Goal: Information Seeking & Learning: Understand process/instructions

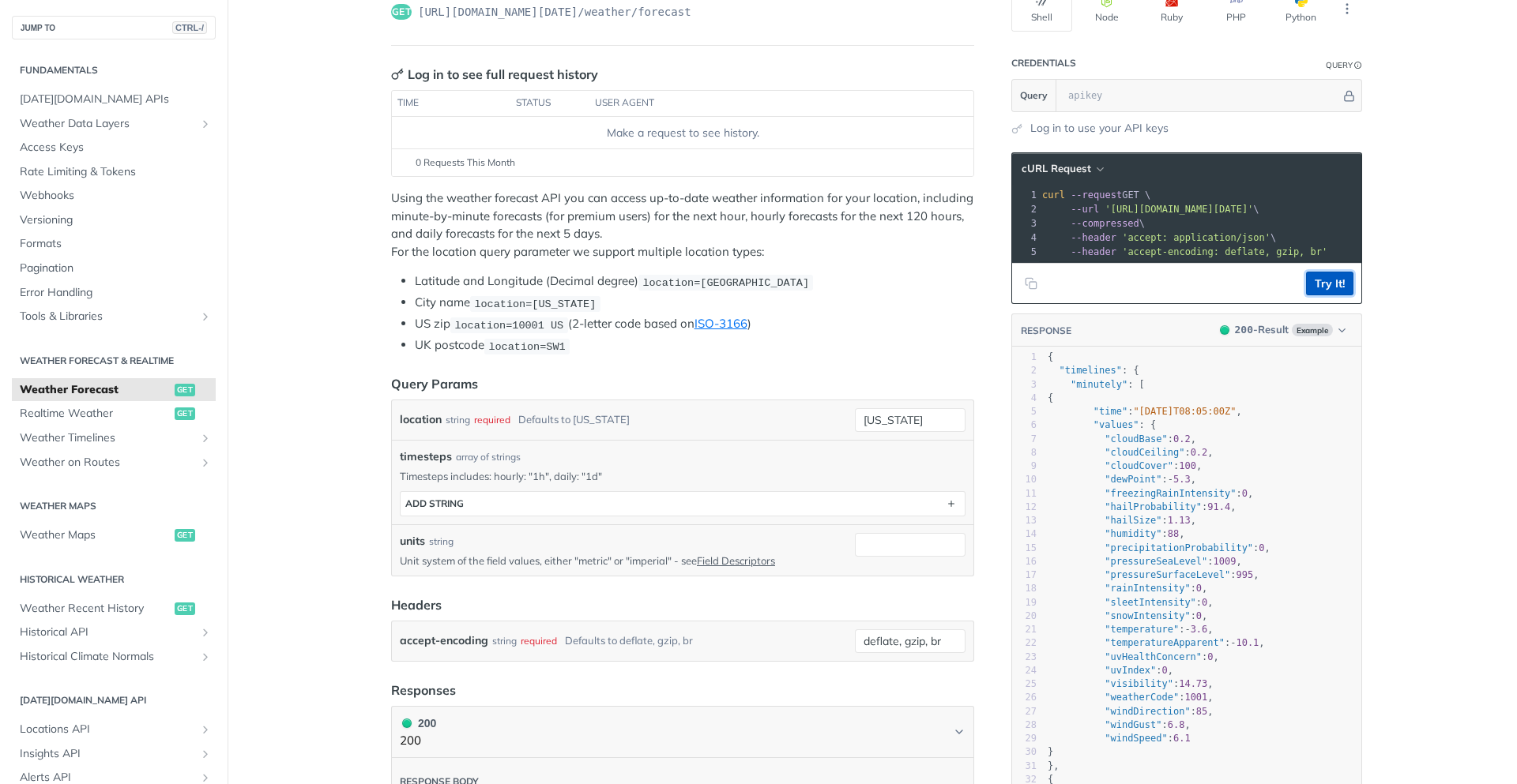
click at [1323, 295] on button "Try It!" at bounding box center [1330, 283] width 47 height 23
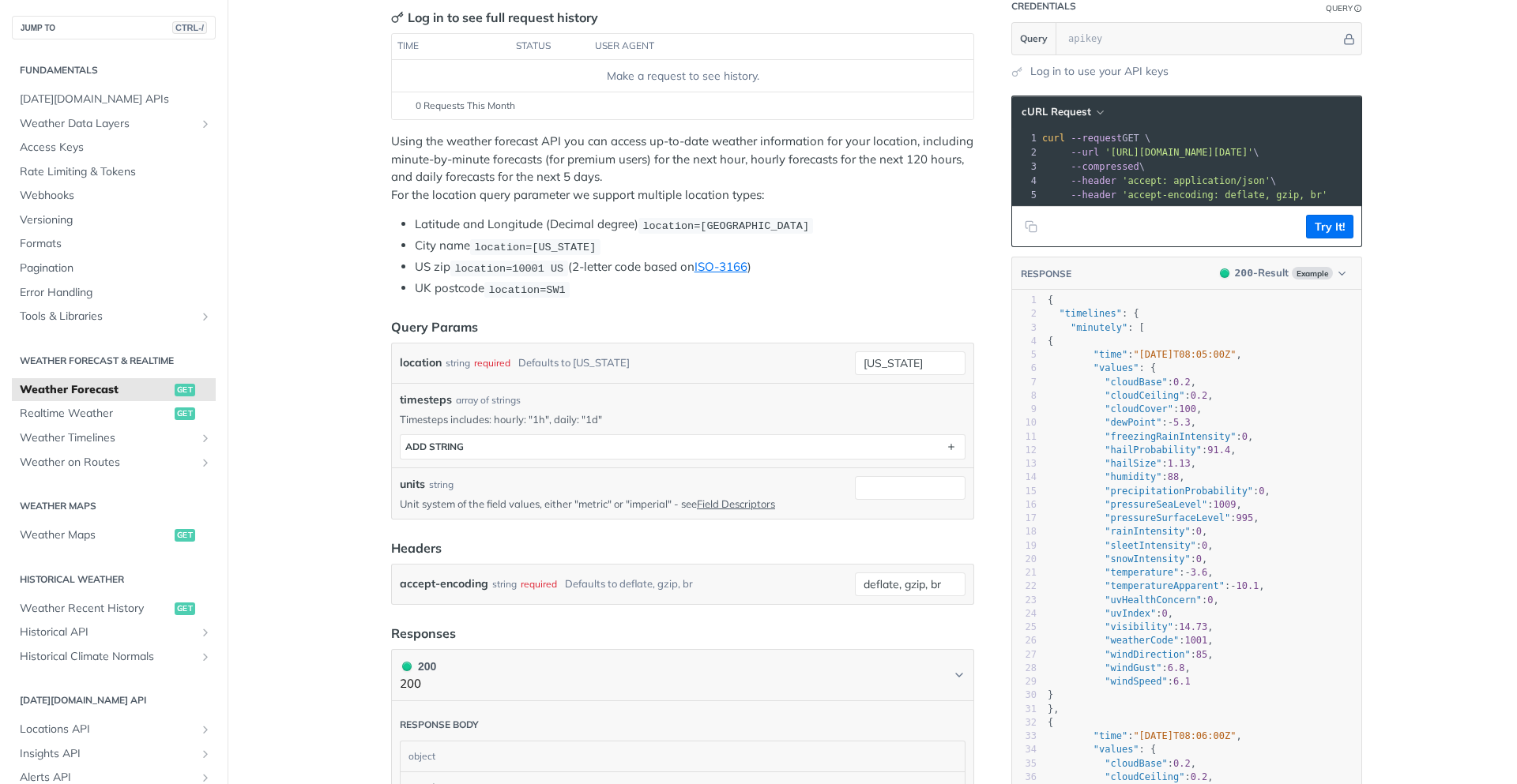
scroll to position [142, 0]
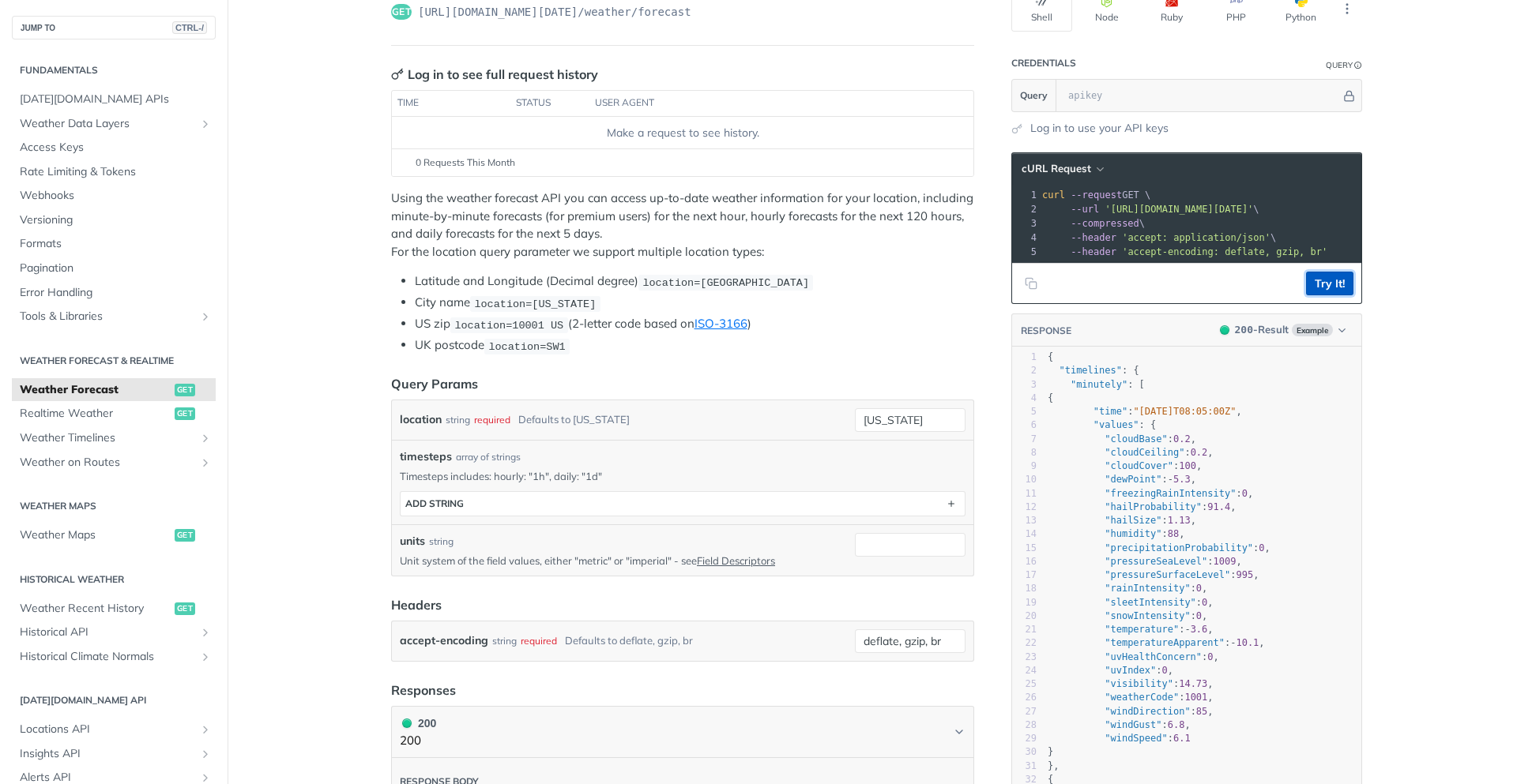
click at [1329, 294] on button "Try It!" at bounding box center [1330, 283] width 47 height 23
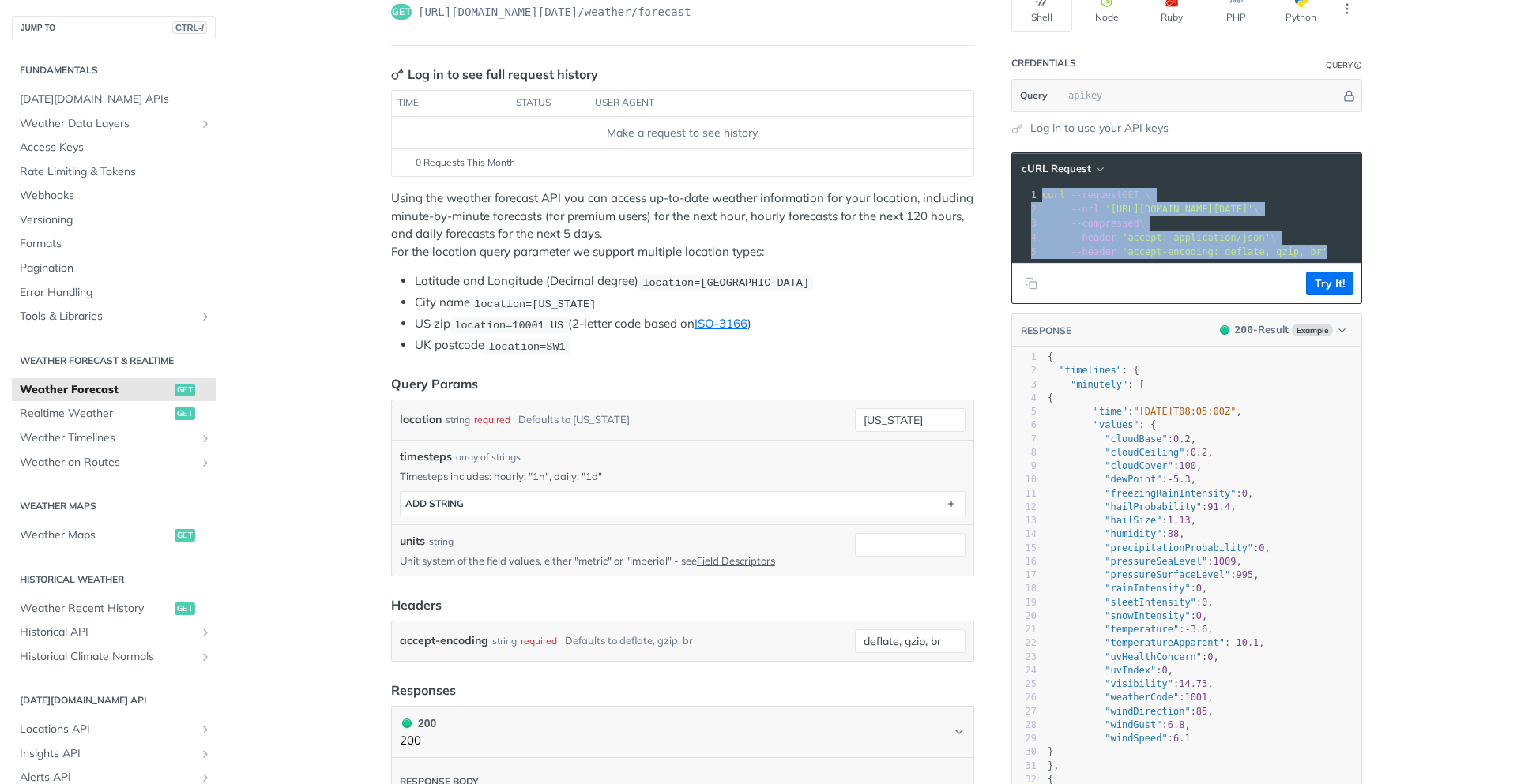
drag, startPoint x: 1039, startPoint y: 194, endPoint x: 1357, endPoint y: 279, distance: 329.2
copy div "curl --request GET \ 2 --url 'https://api.tomorrow.io/v4/weather/forecast?locat…"
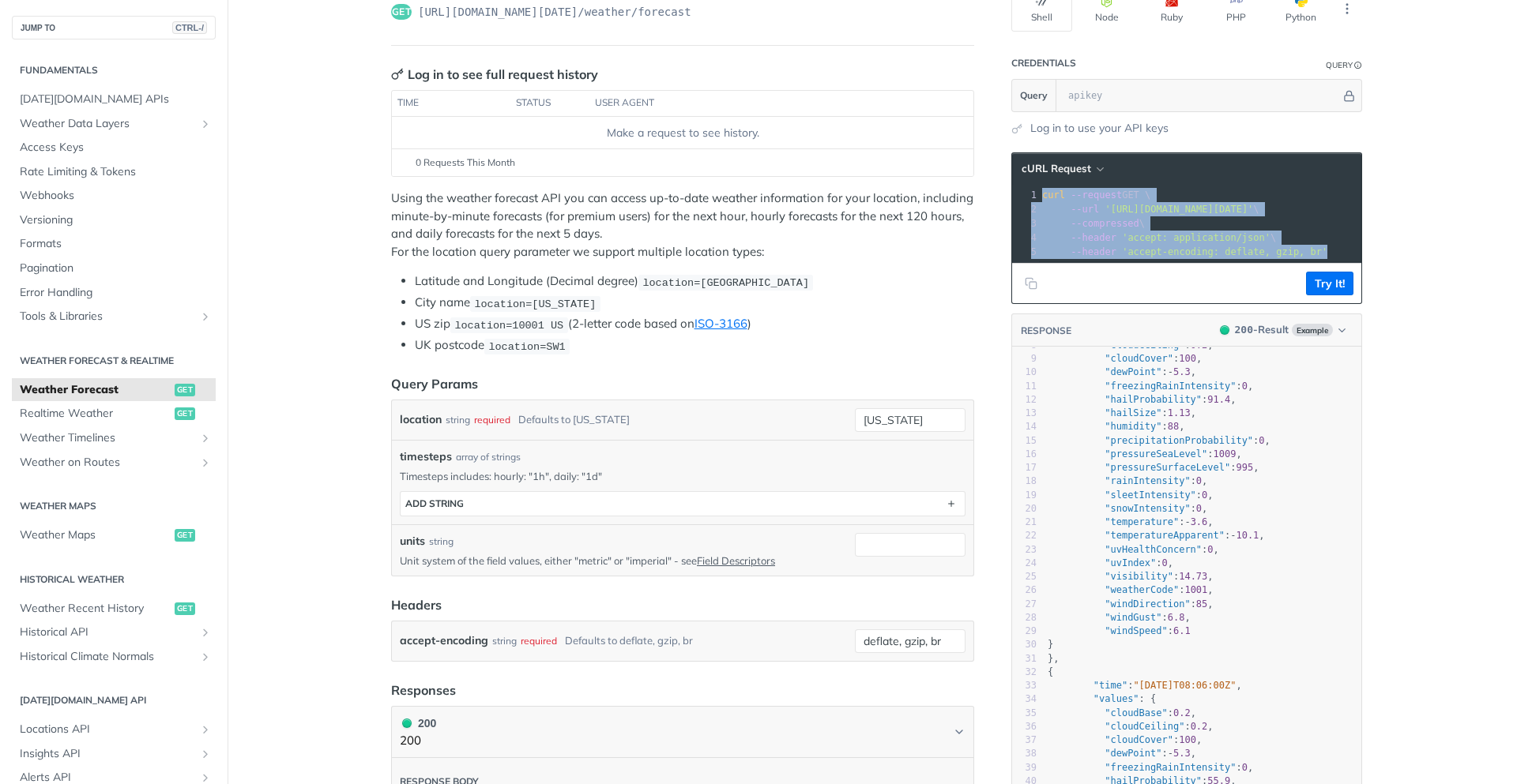
scroll to position [141, 0]
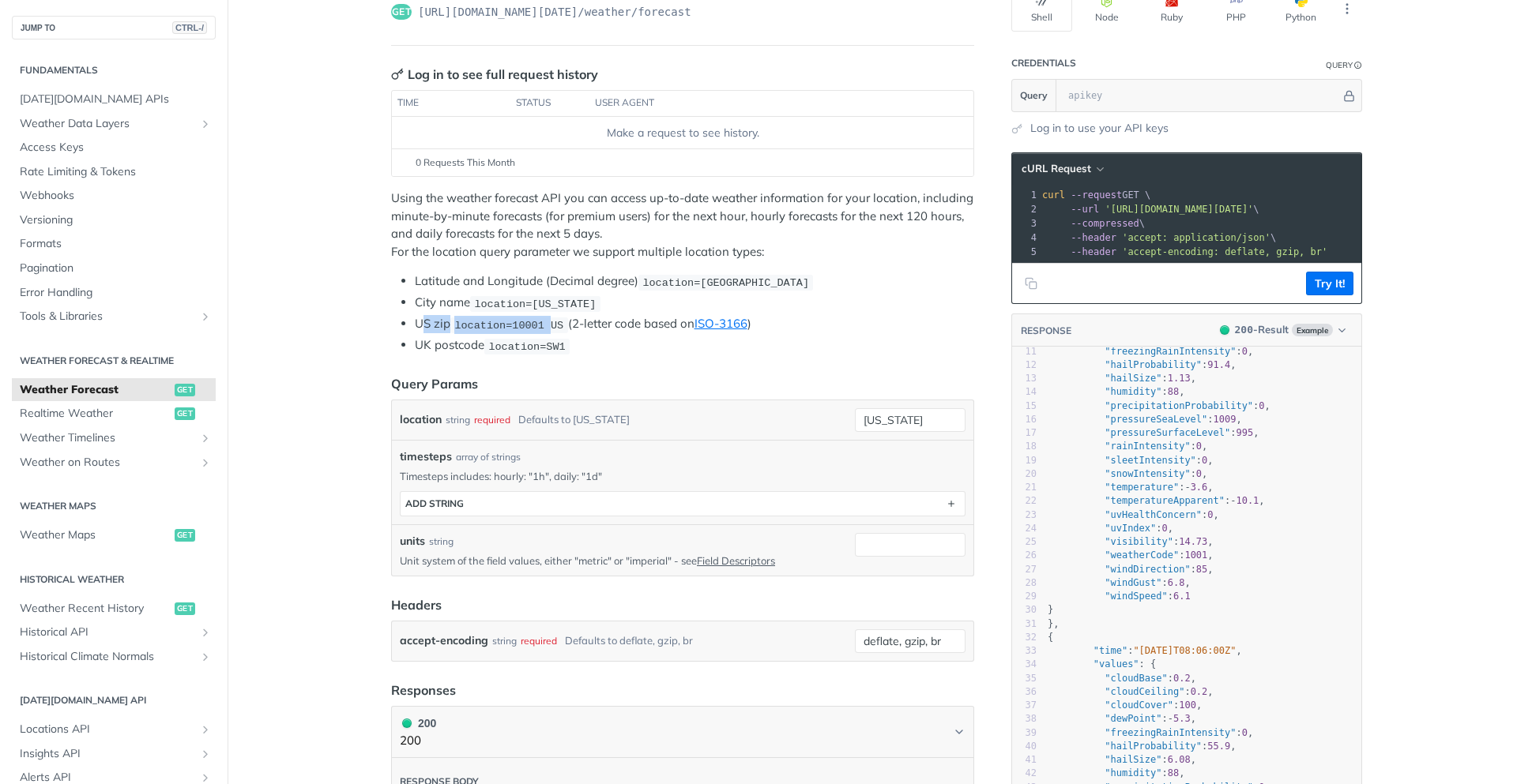
drag, startPoint x: 475, startPoint y: 329, endPoint x: 441, endPoint y: 346, distance: 38.0
click at [544, 325] on li "US zip location=10001 US (2-letter code based on ISO-3166 )" at bounding box center [694, 325] width 560 height 18
drag, startPoint x: 421, startPoint y: 345, endPoint x: 527, endPoint y: 346, distance: 106.0
click at [527, 346] on li "UK postcode location=SW1" at bounding box center [694, 345] width 560 height 18
click at [515, 282] on li "Latitude and Longitude (Decimal degree) location=42.3478, -71.0466" at bounding box center [694, 281] width 560 height 18
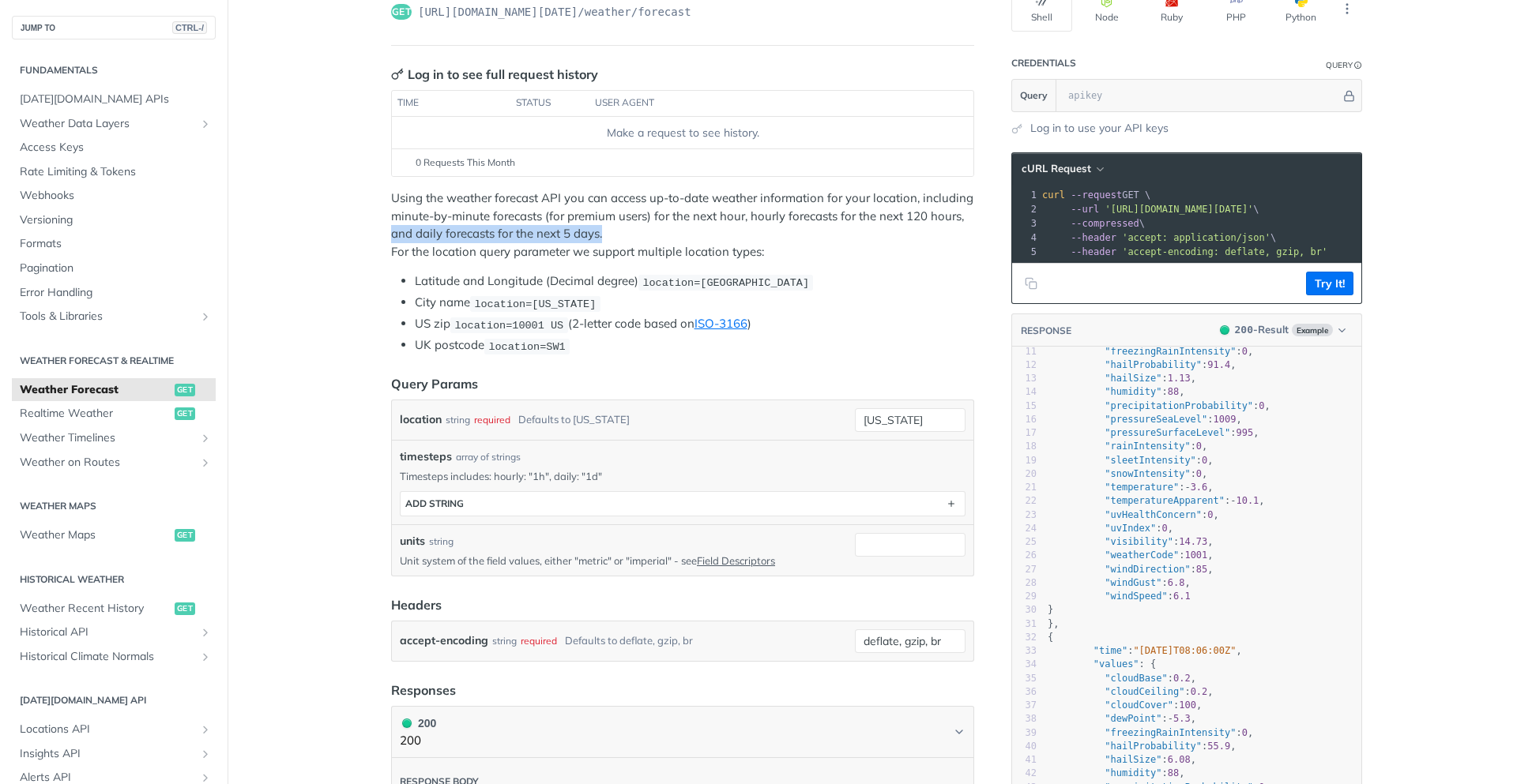
drag, startPoint x: 599, startPoint y: 232, endPoint x: 385, endPoint y: 232, distance: 214.0
click at [391, 232] on p "Using the weather forecast API you can access up-to-date weather information fo…" at bounding box center [683, 225] width 583 height 71
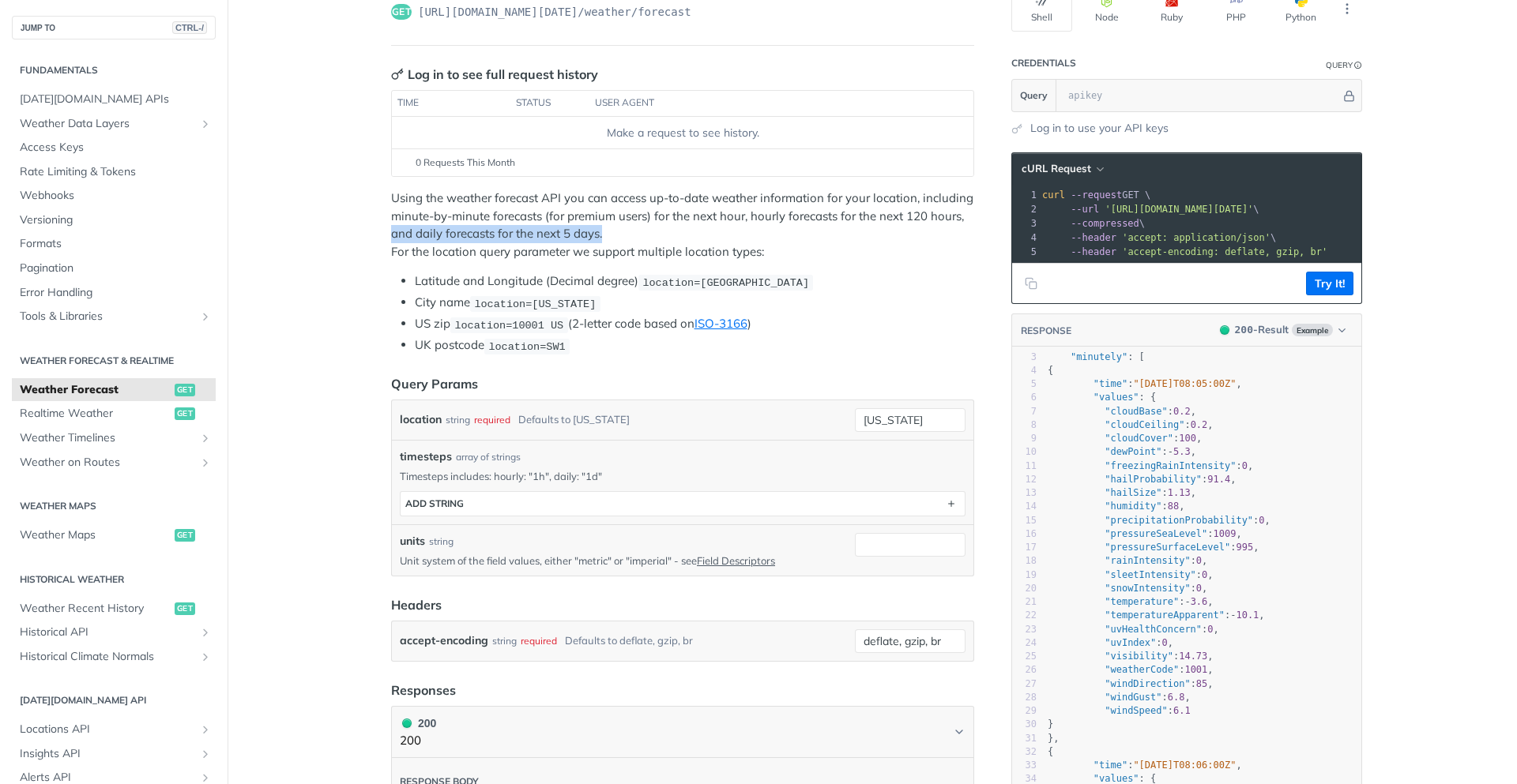
scroll to position [0, 0]
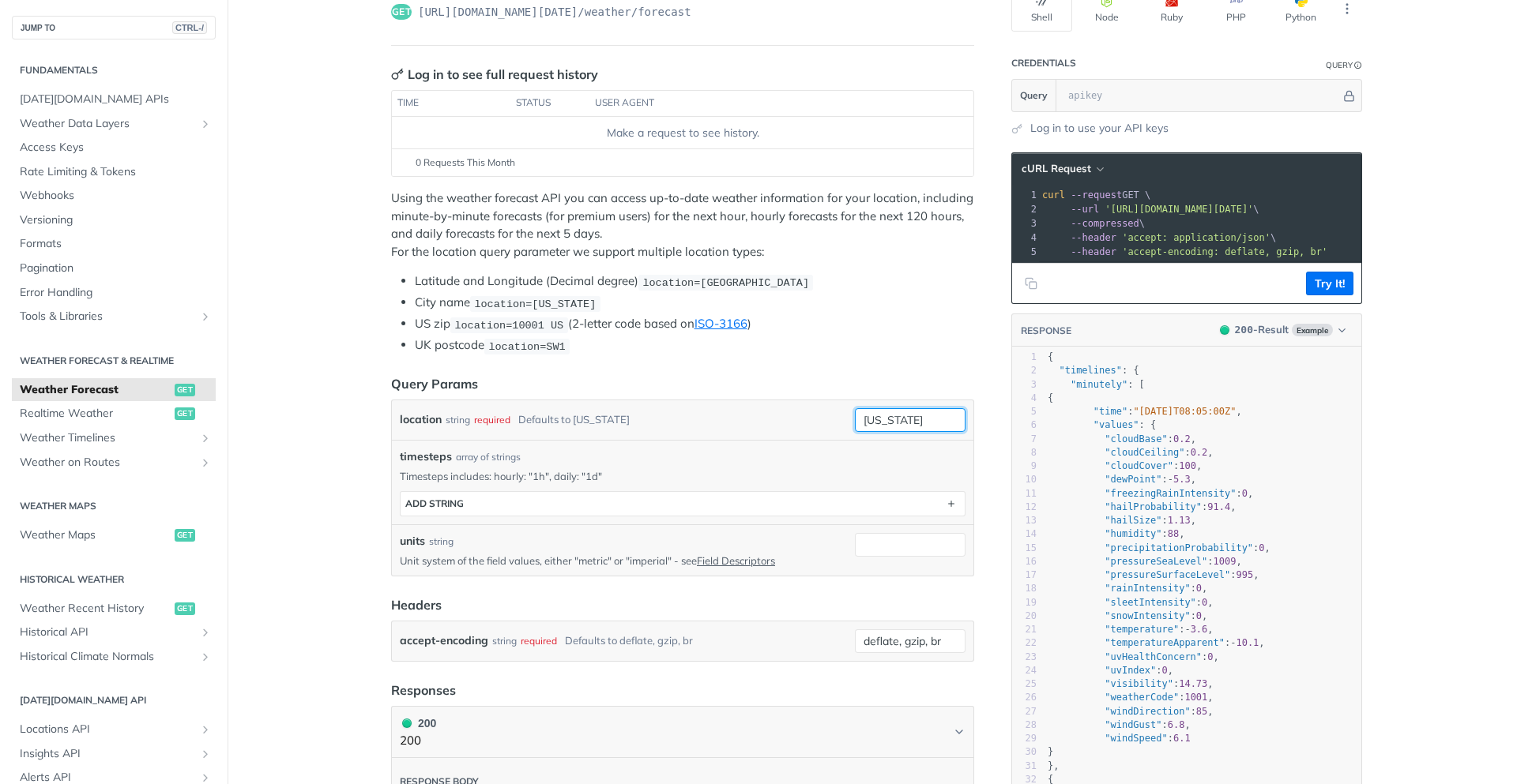
click at [898, 427] on input "new york" at bounding box center [910, 420] width 111 height 23
click at [802, 380] on header "Query Params" at bounding box center [683, 384] width 583 height 19
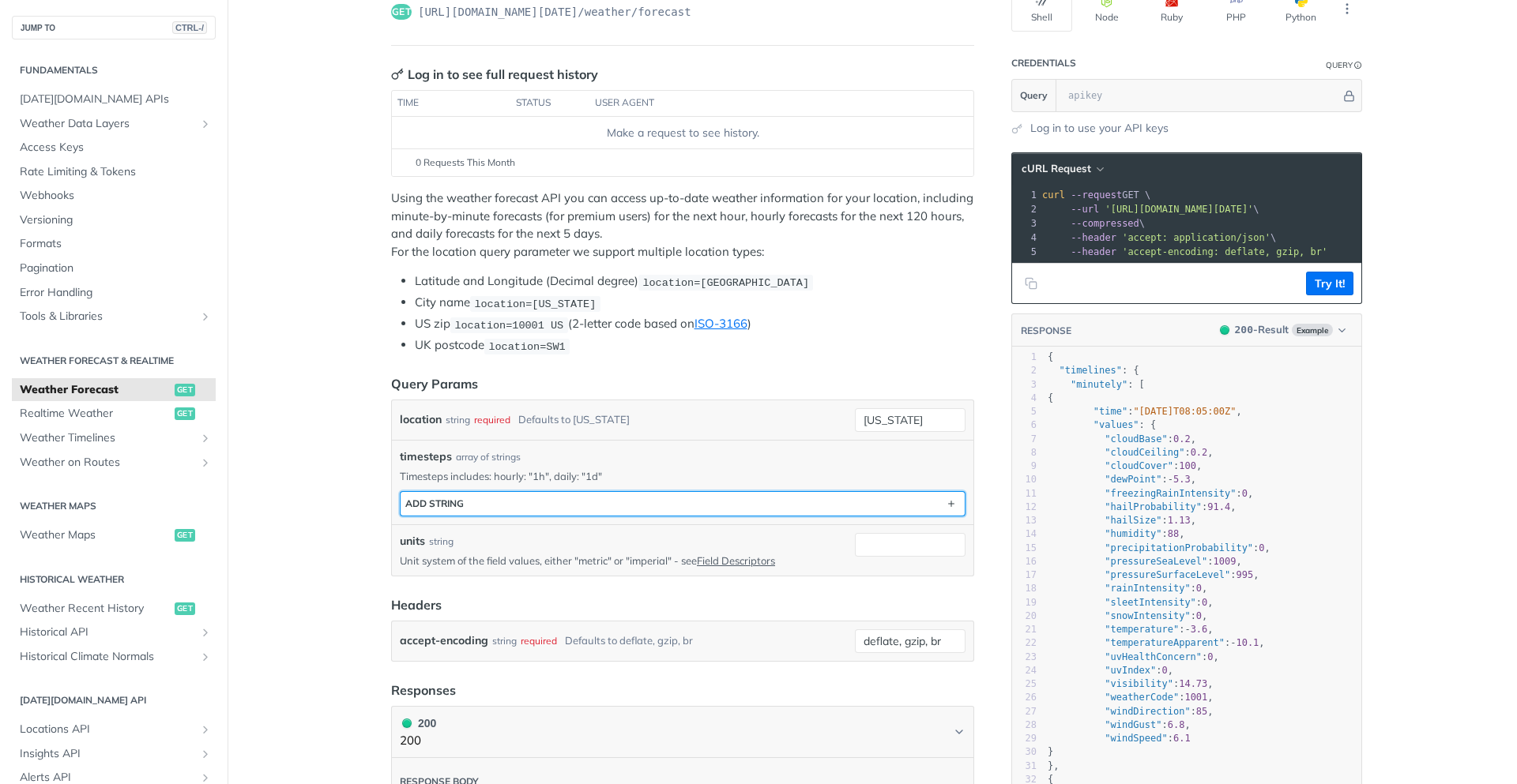
click at [693, 504] on button "ADD string" at bounding box center [683, 504] width 565 height 23
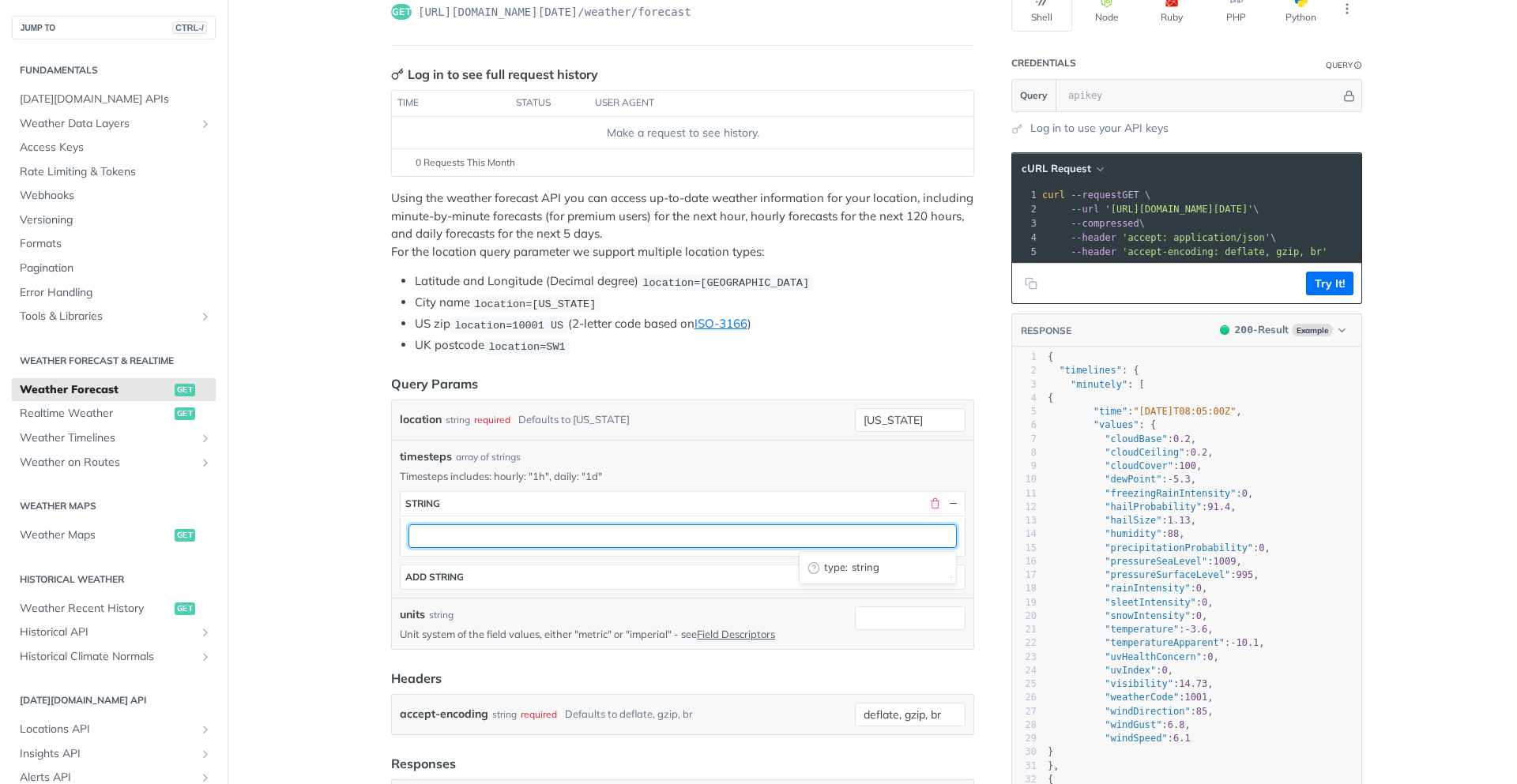
click at [503, 533] on input "text" at bounding box center [683, 536] width 549 height 23
type input "1h"
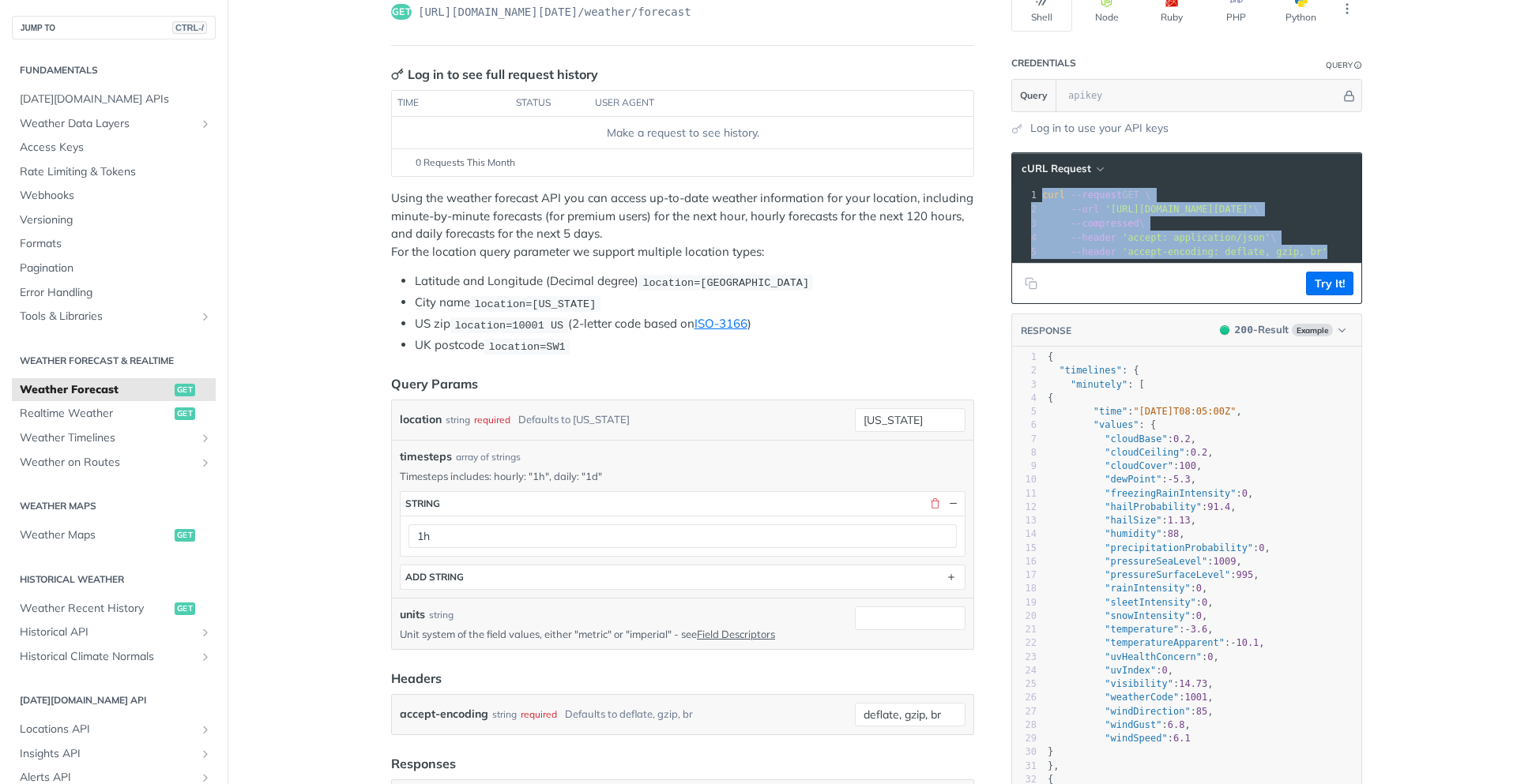
drag, startPoint x: 1327, startPoint y: 254, endPoint x: 1033, endPoint y: 192, distance: 300.5
click at [1039, 192] on div "1 curl --request GET \ 2 --url 'https://api.tomorrow.io/v4/weather/forecast?loc…" at bounding box center [1301, 223] width 525 height 71
copy div "curl --request GET \ 2 --url 'https://api.tomorrow.io/v4/weather/forecast?locat…"
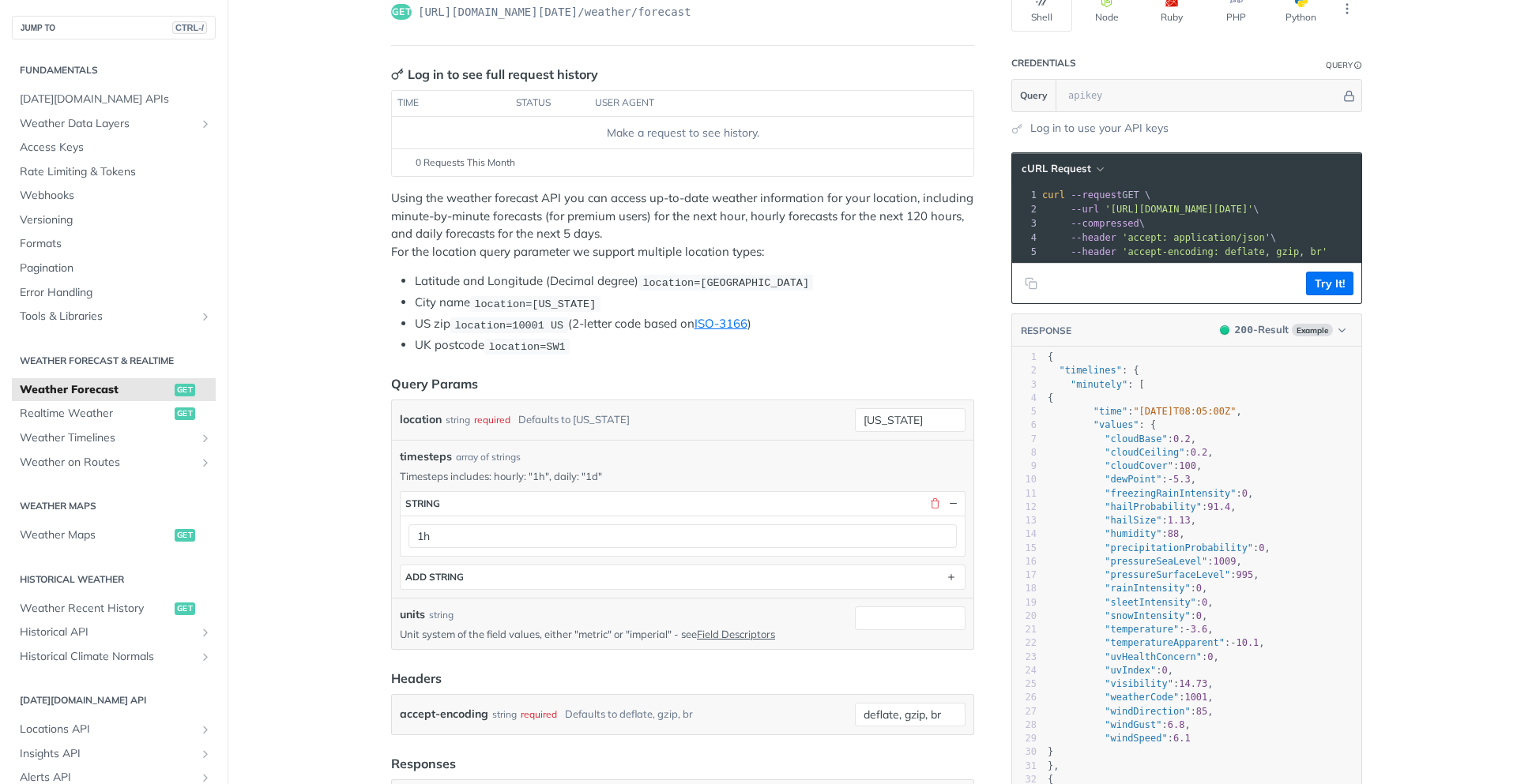
click at [1256, 222] on pre "--compressed \" at bounding box center [1301, 223] width 525 height 14
drag, startPoint x: 1338, startPoint y: 210, endPoint x: 1279, endPoint y: 231, distance: 62.6
click at [1062, 214] on span "'https://api.tomorrow.io/v4/weather/forecast?location=new%20york&timesteps=1h'" at bounding box center [988, 209] width 148 height 11
copy span "&timesteps=1h"
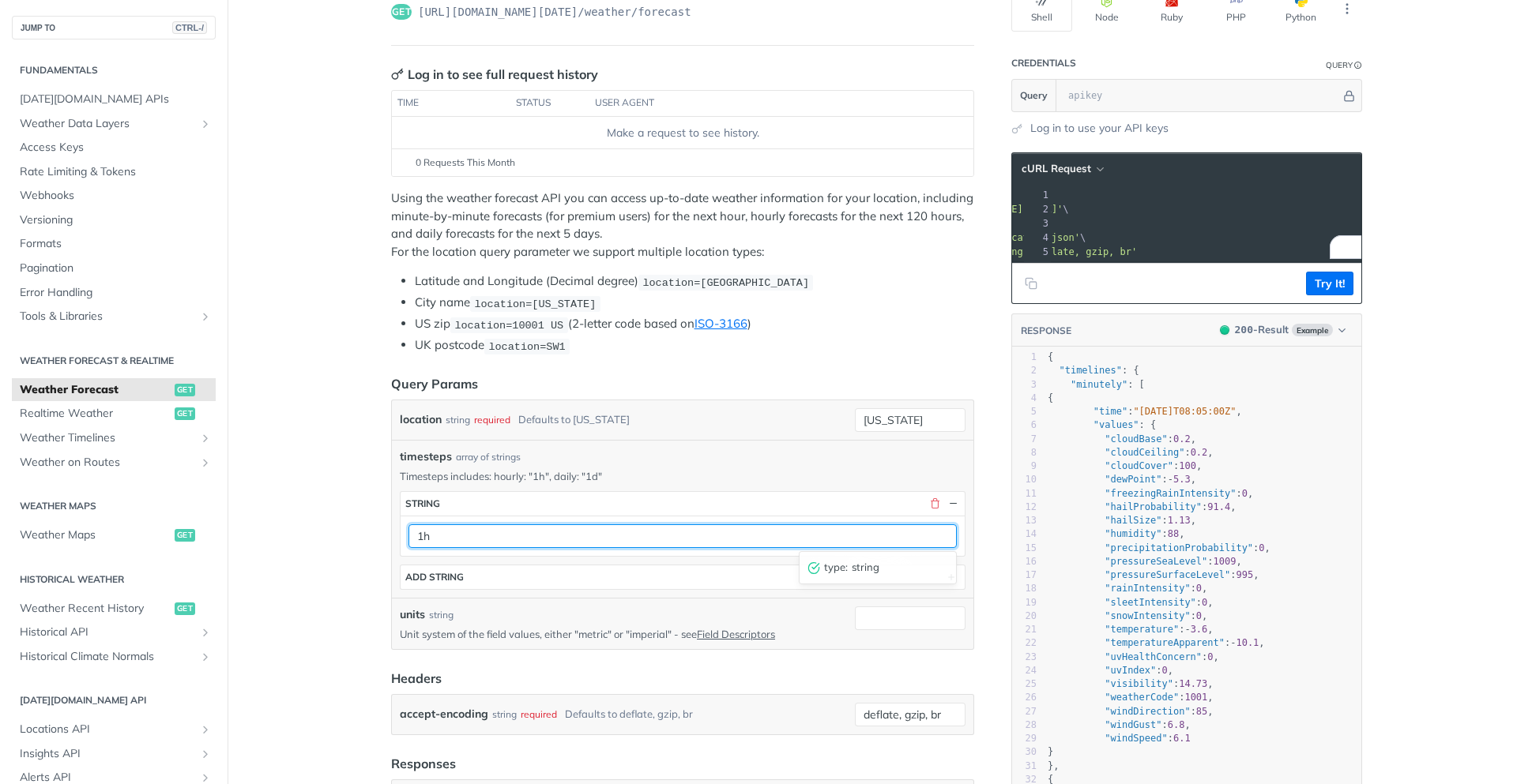
click at [441, 540] on input "1h" at bounding box center [683, 536] width 549 height 23
click at [486, 530] on input "1h" at bounding box center [683, 536] width 549 height 23
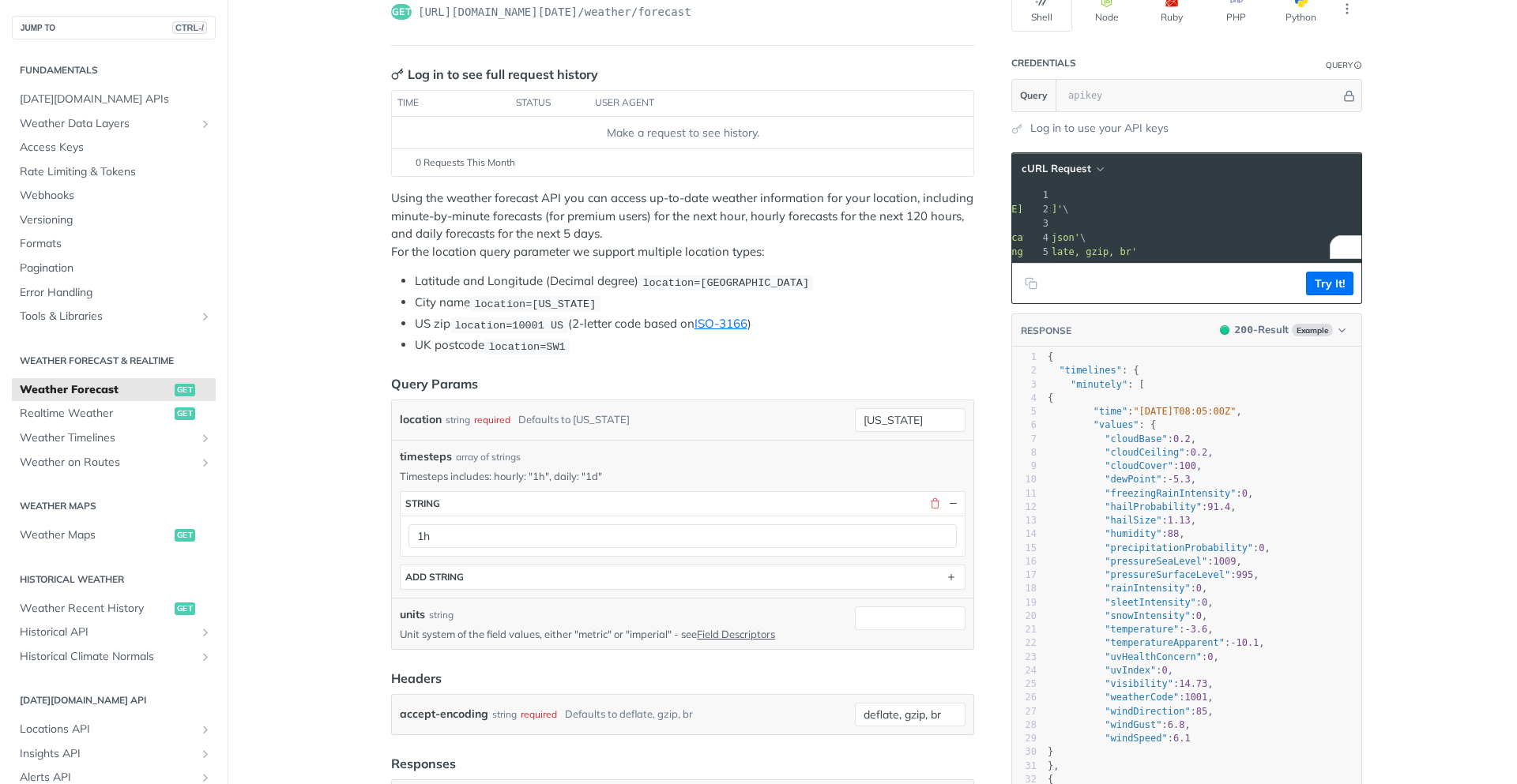
click at [403, 214] on p "Using the weather forecast API you can access up-to-date weather information fo…" at bounding box center [683, 225] width 583 height 71
copy p "minute"
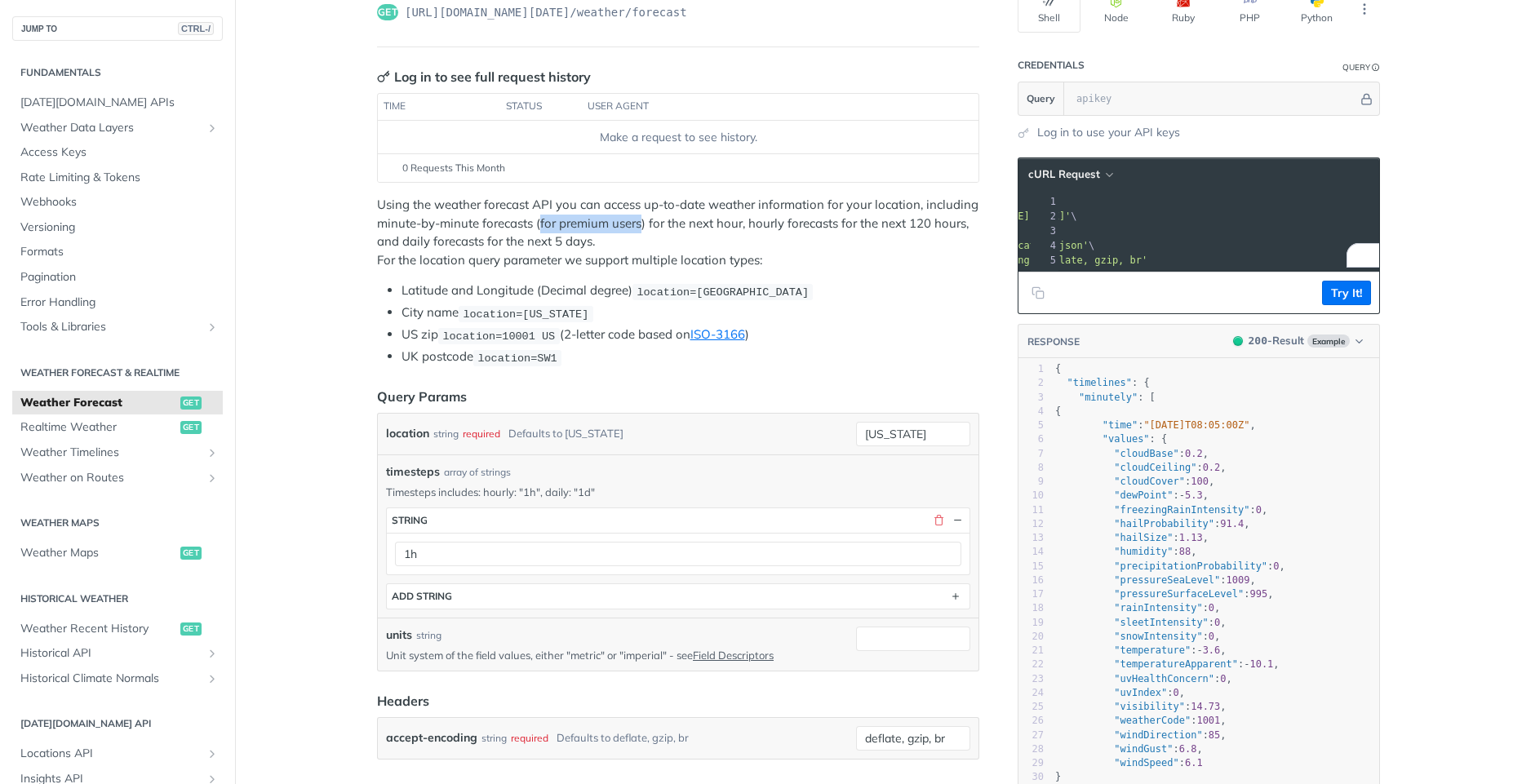
drag, startPoint x: 634, startPoint y: 223, endPoint x: 533, endPoint y: 221, distance: 101.0
click at [535, 222] on p "Using the weather forecast API you can access up-to-date weather information fo…" at bounding box center [677, 232] width 602 height 73
drag, startPoint x: 735, startPoint y: 224, endPoint x: 371, endPoint y: 224, distance: 364.0
click at [377, 224] on p "Using the weather forecast API you can access up-to-date weather information fo…" at bounding box center [677, 232] width 602 height 73
click at [882, 431] on input "new york" at bounding box center [913, 434] width 114 height 24
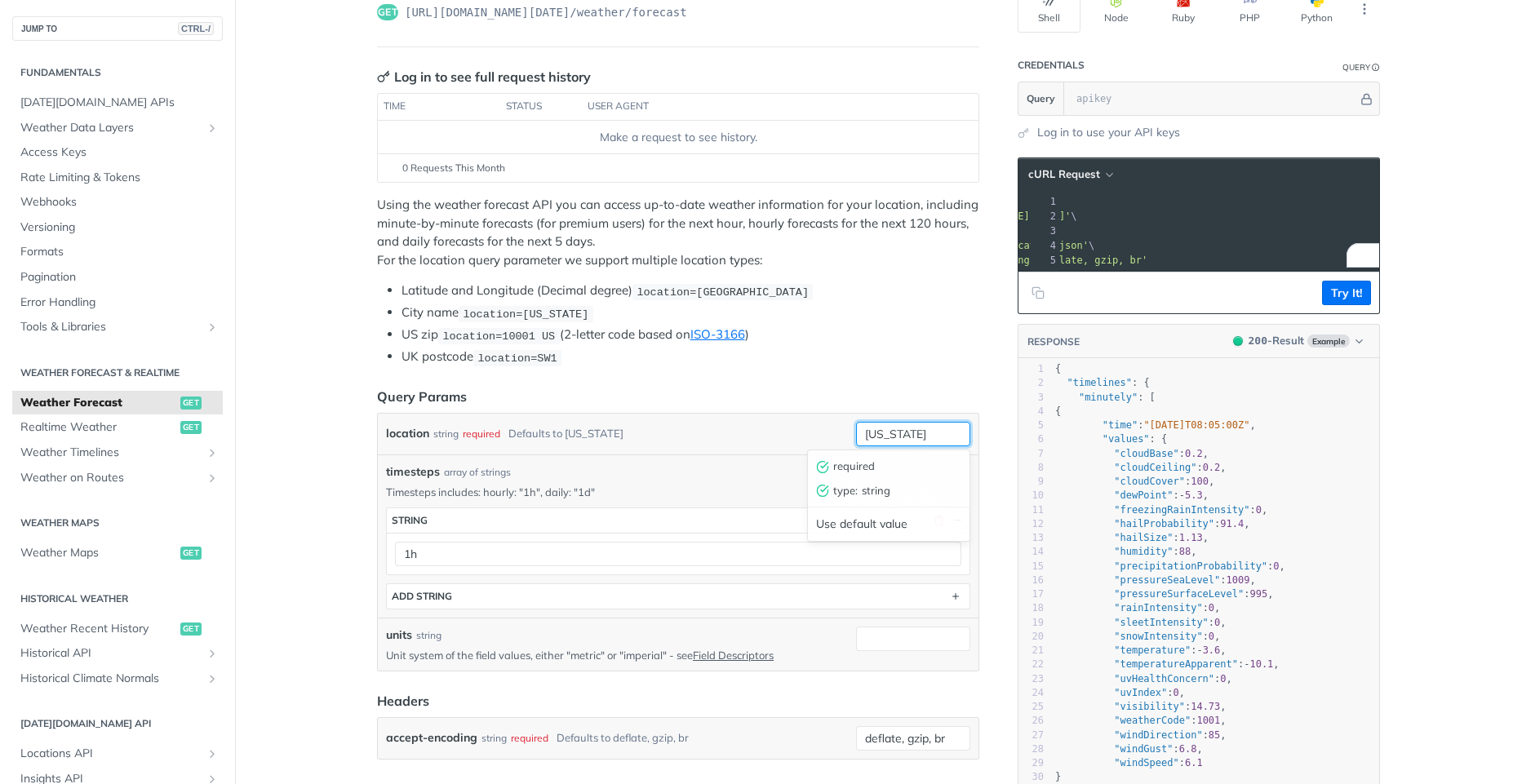
click at [882, 431] on input "new york" at bounding box center [913, 434] width 114 height 24
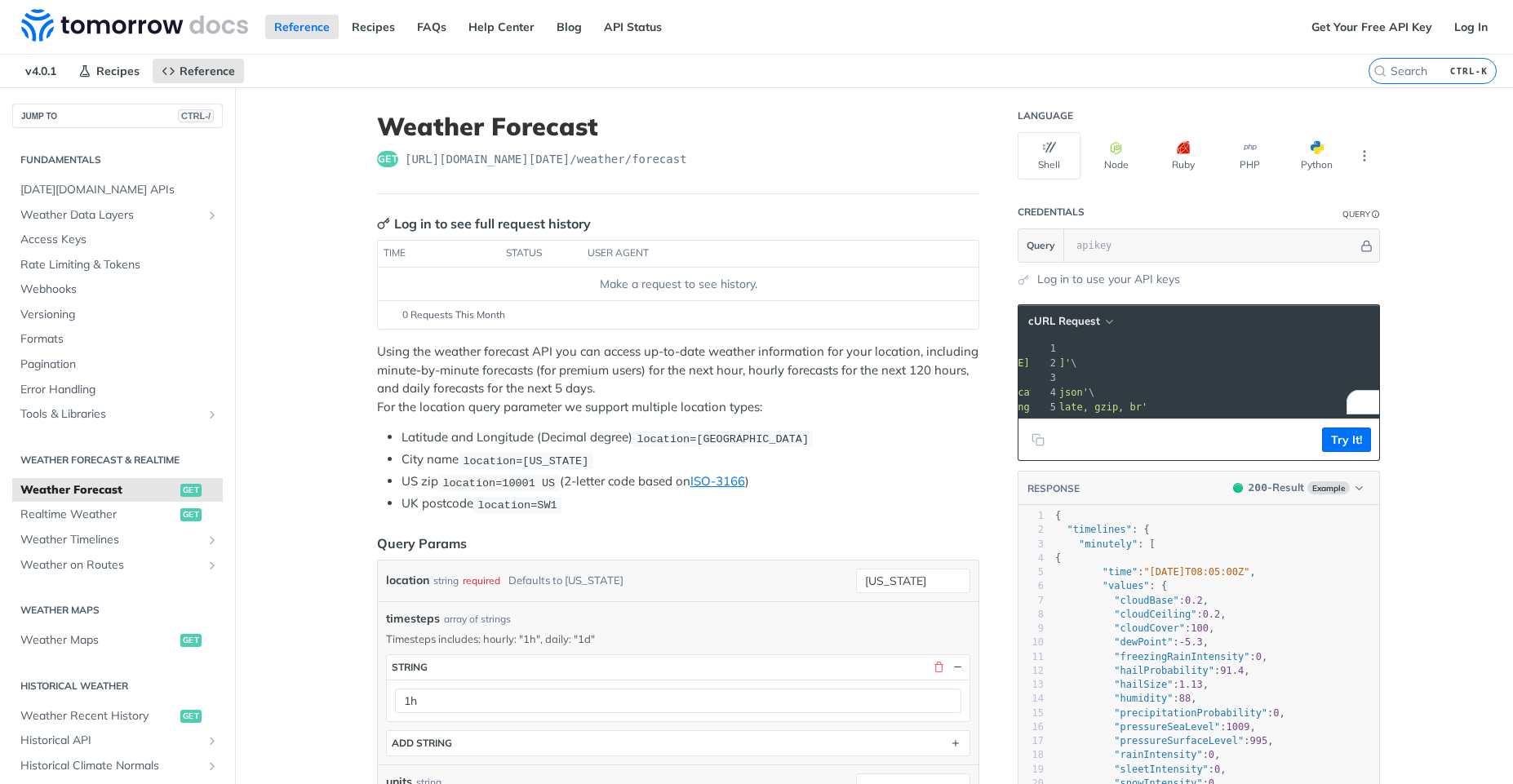
scroll to position [147, 0]
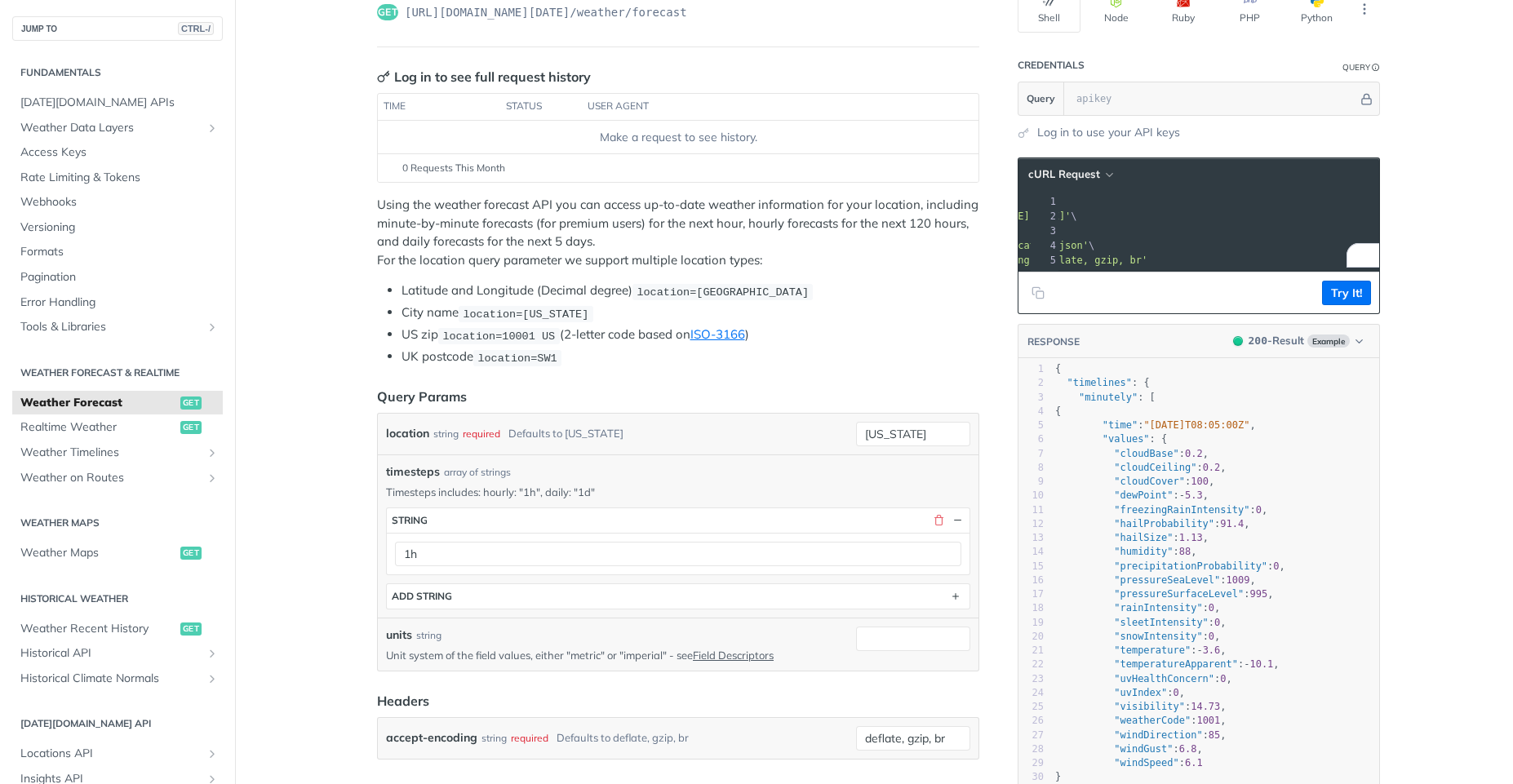
click at [582, 659] on p "Unit system of the field values, either "metric" or "imperial" - see Field Desc…" at bounding box center [617, 655] width 463 height 15
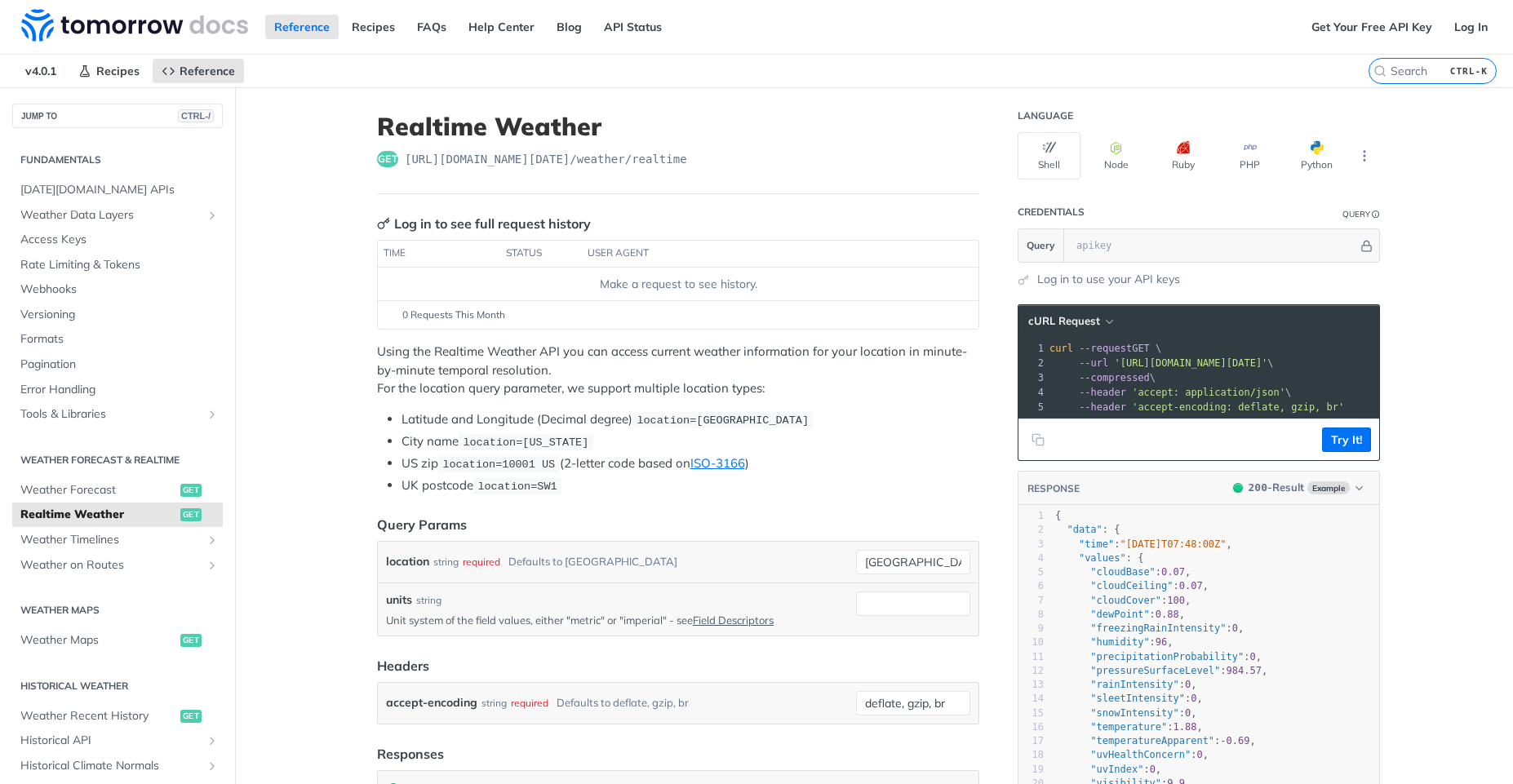
scroll to position [147, 0]
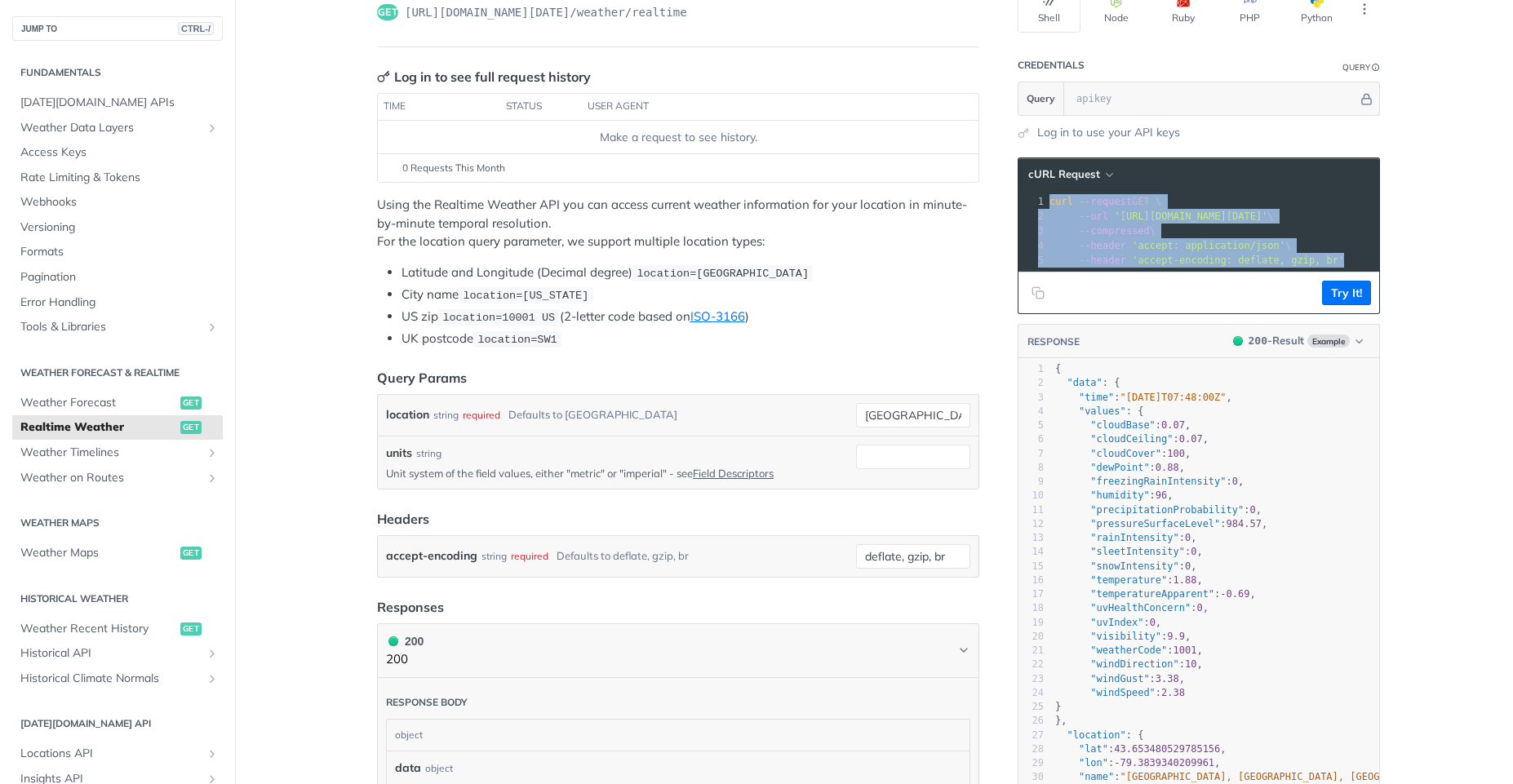
drag, startPoint x: 1344, startPoint y: 260, endPoint x: 1050, endPoint y: 188, distance: 302.7
click at [1050, 188] on div "cURL Request 1 curl --request GET \ 2 --url 'https://api.tomorrow.io/v4/weather…" at bounding box center [1198, 236] width 362 height 156
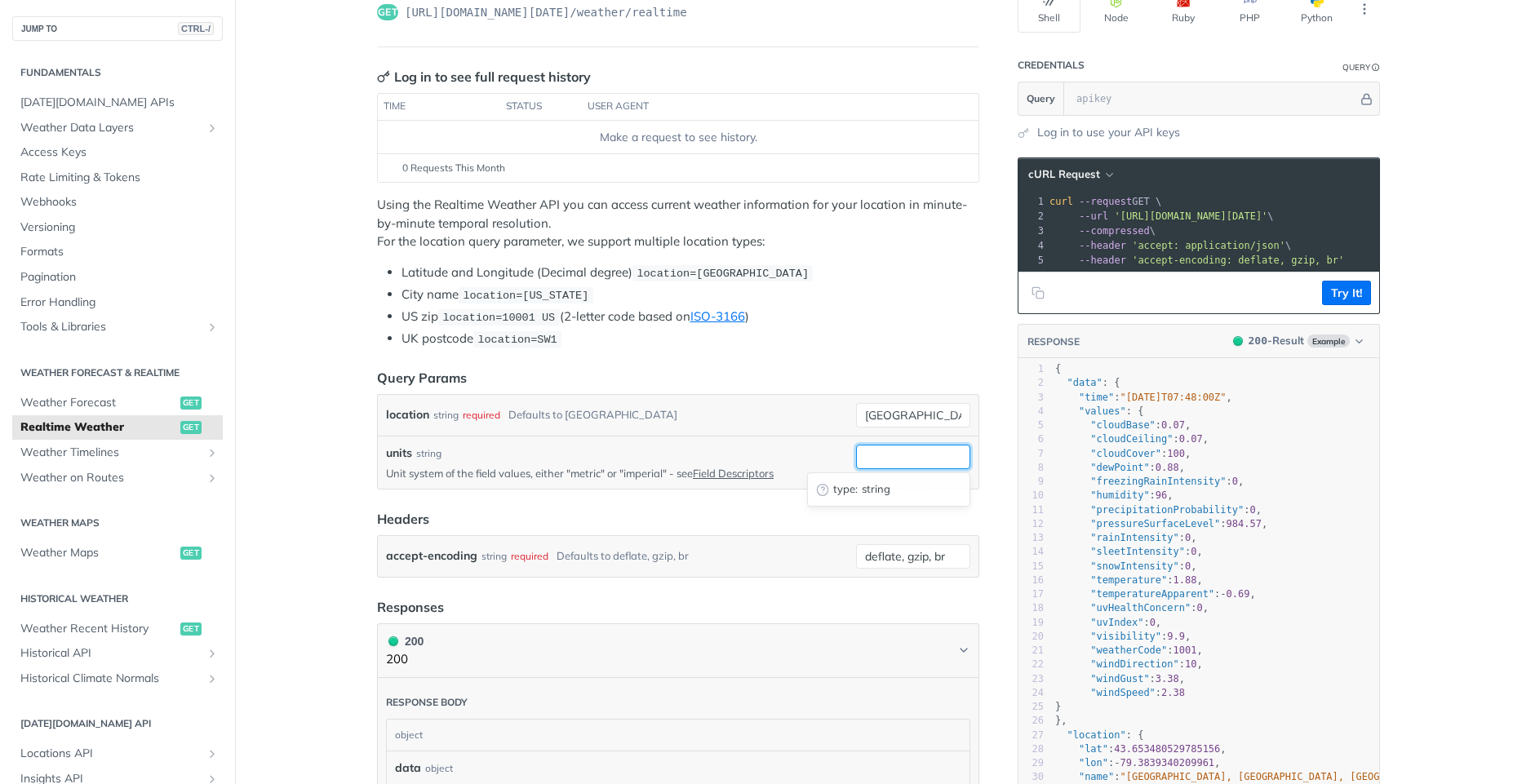
click at [905, 457] on input "units" at bounding box center [913, 456] width 114 height 24
click at [879, 413] on input "toronto" at bounding box center [913, 415] width 114 height 24
click at [903, 463] on input "units" at bounding box center [913, 456] width 114 height 24
click at [871, 467] on input "units" at bounding box center [913, 456] width 114 height 24
type input "metric"
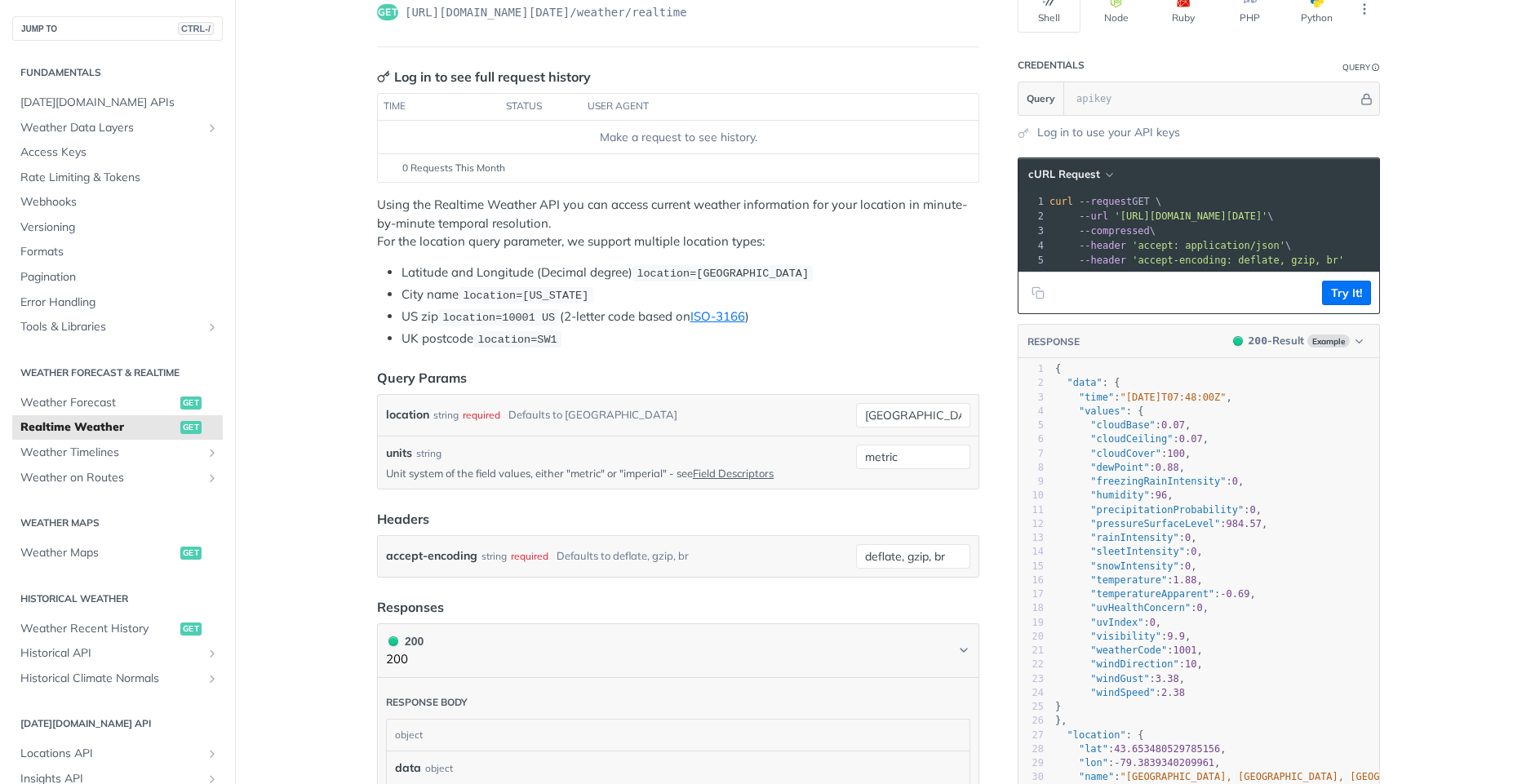
click at [891, 511] on header "Headers" at bounding box center [677, 518] width 602 height 20
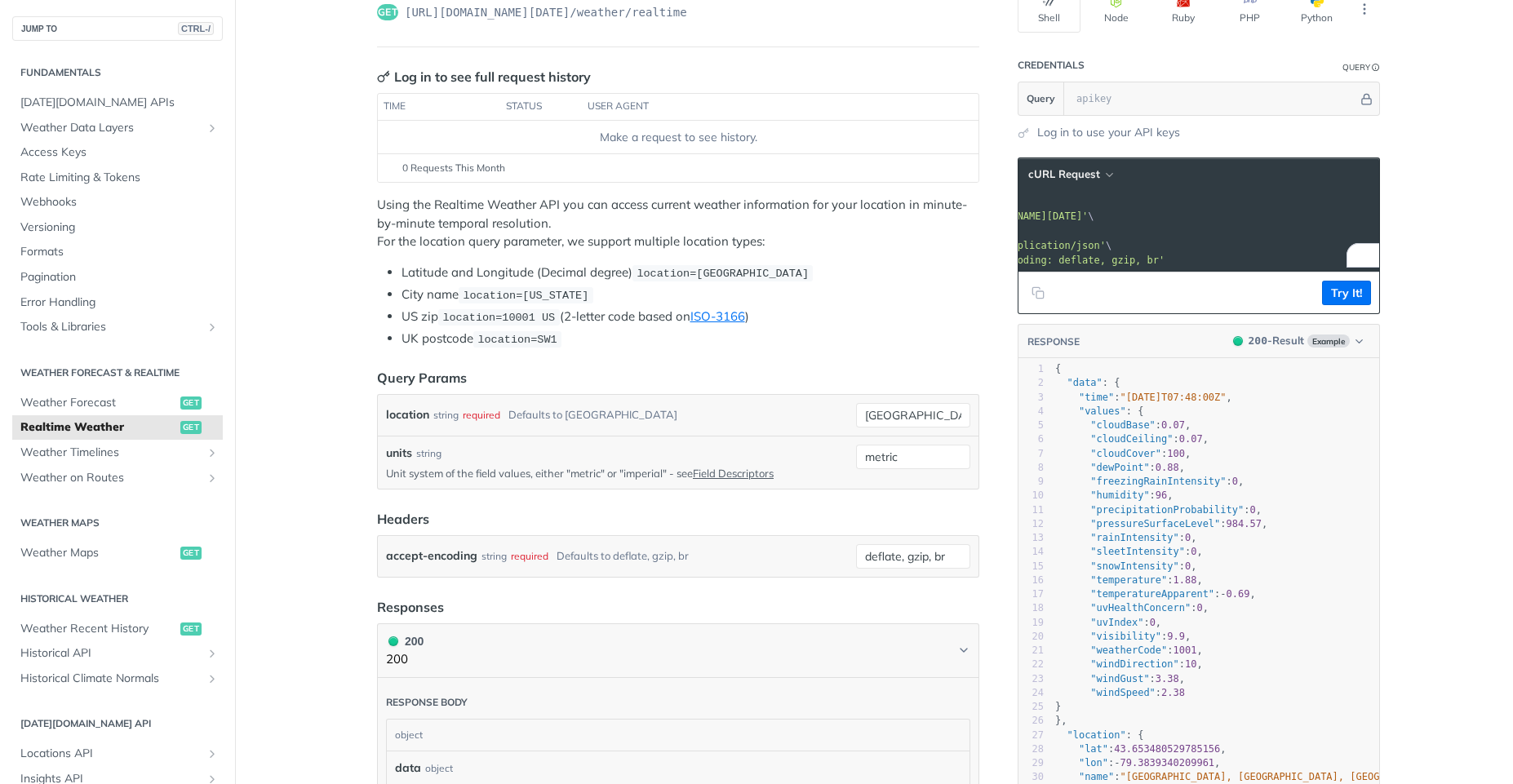
scroll to position [0, 191]
drag, startPoint x: 1357, startPoint y: 214, endPoint x: 1287, endPoint y: 217, distance: 70.1
click at [1087, 217] on span "'https://api.tomorrow.io/v4/weather/realtime?location=toronto&units=metric'" at bounding box center [1011, 216] width 153 height 11
copy span "units=metric'"
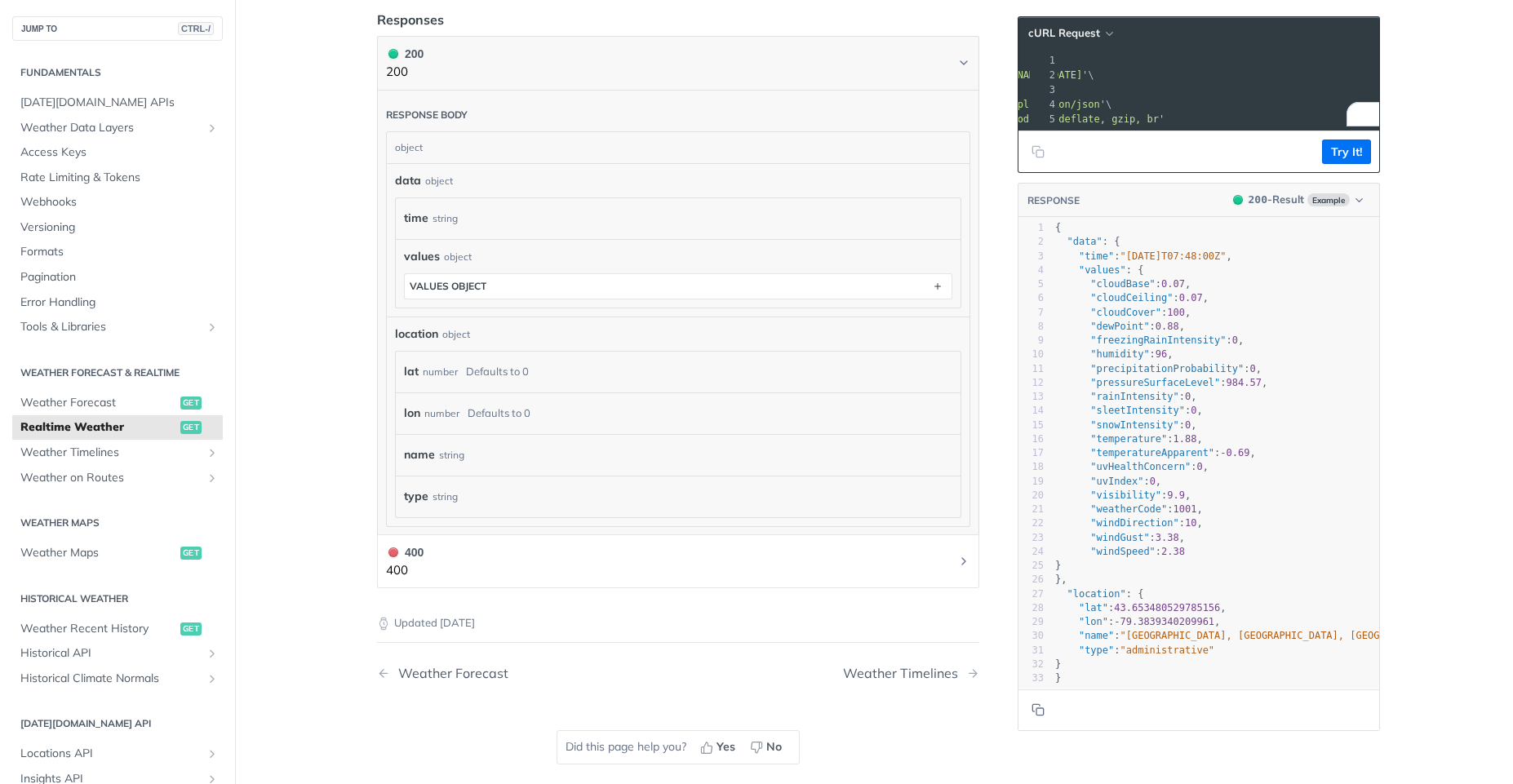
scroll to position [147, 0]
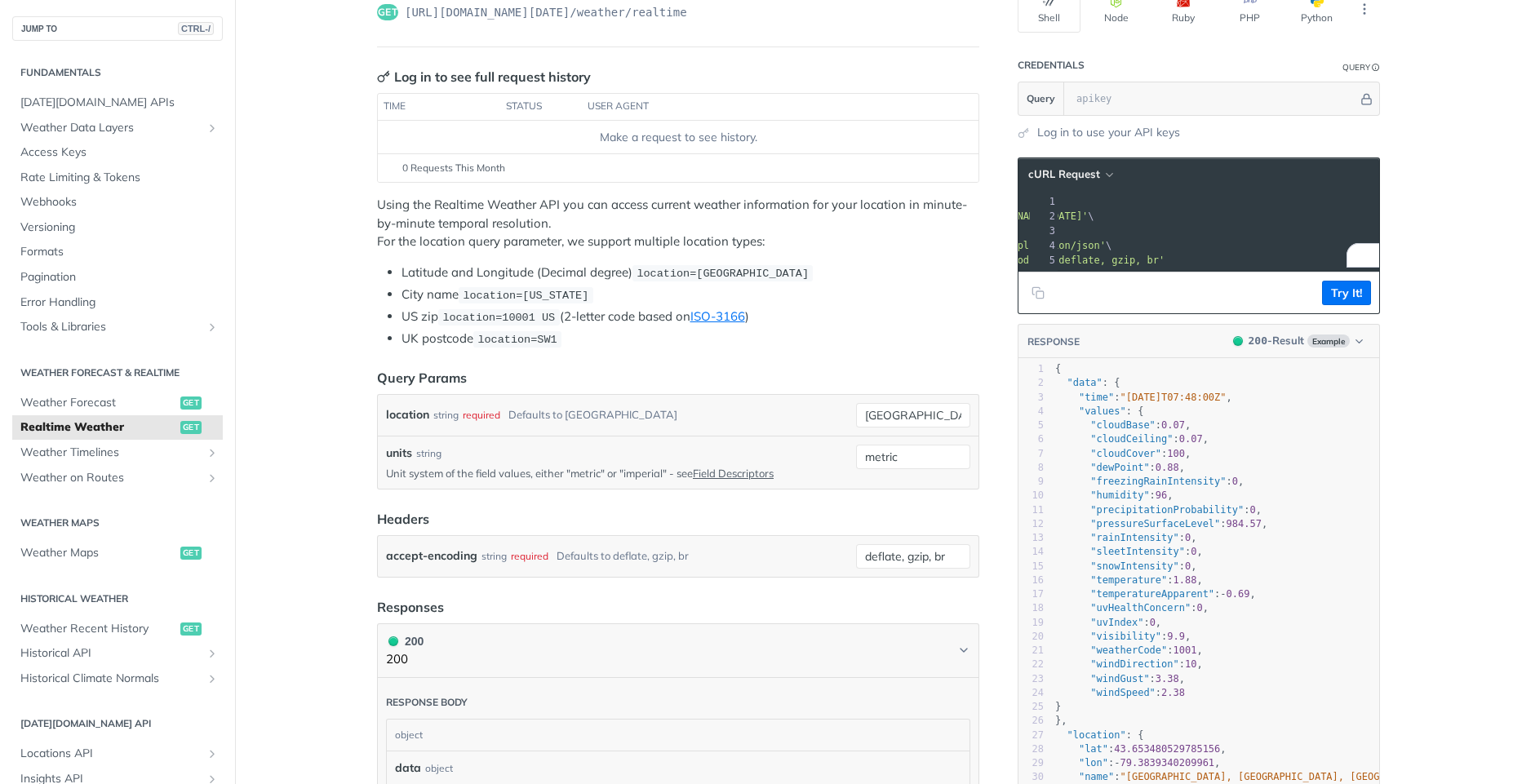
click at [641, 475] on p "Unit system of the field values, either "metric" or "imperial" - see Field Desc…" at bounding box center [617, 473] width 463 height 15
click at [642, 475] on p "Unit system of the field values, either "metric" or "imperial" - see Field Desc…" at bounding box center [617, 473] width 463 height 15
copy p "imperial"
click at [739, 469] on link "Field Descriptors" at bounding box center [733, 473] width 81 height 13
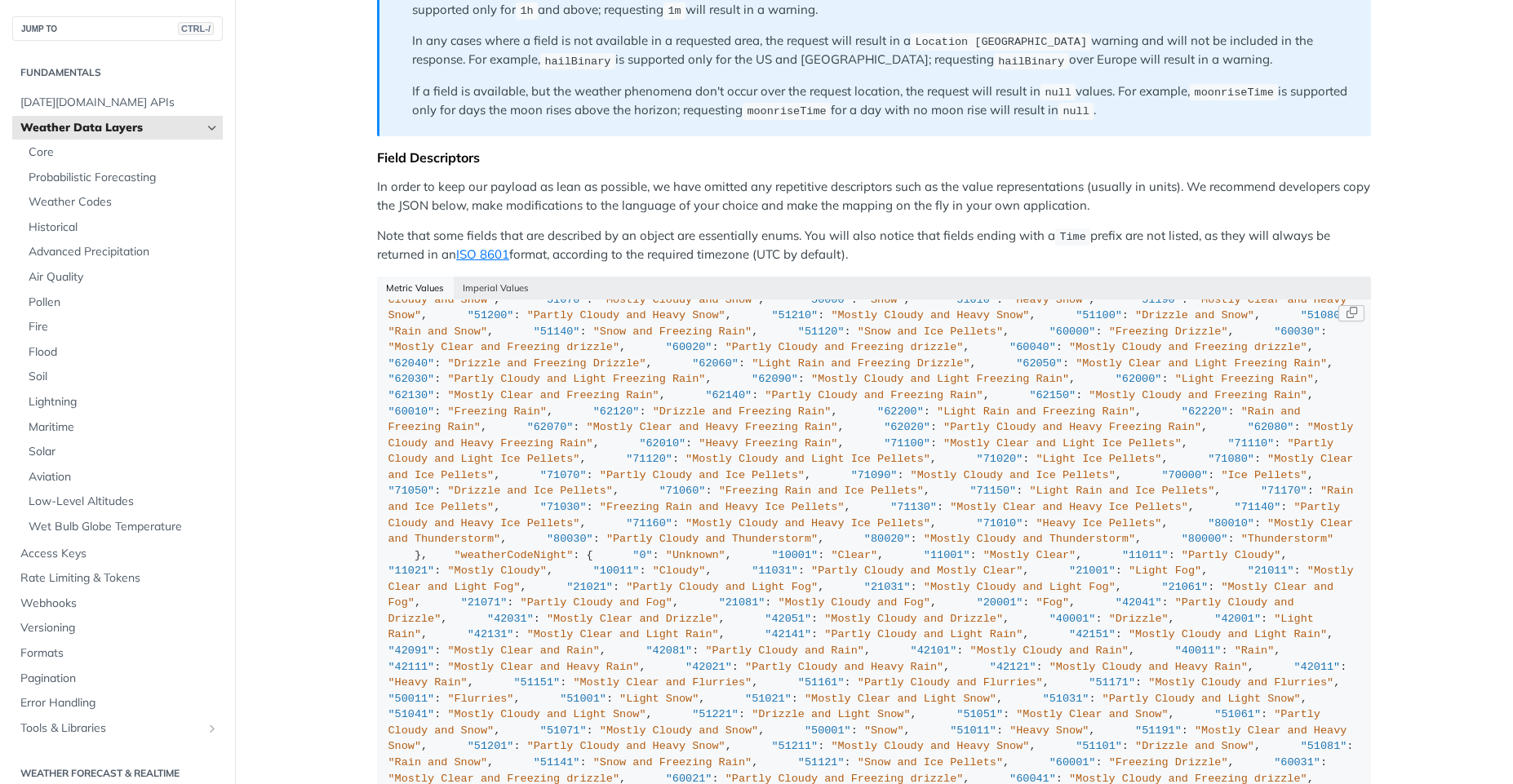
scroll to position [7783, 0]
click at [511, 287] on button "Imperial Values" at bounding box center [496, 288] width 85 height 23
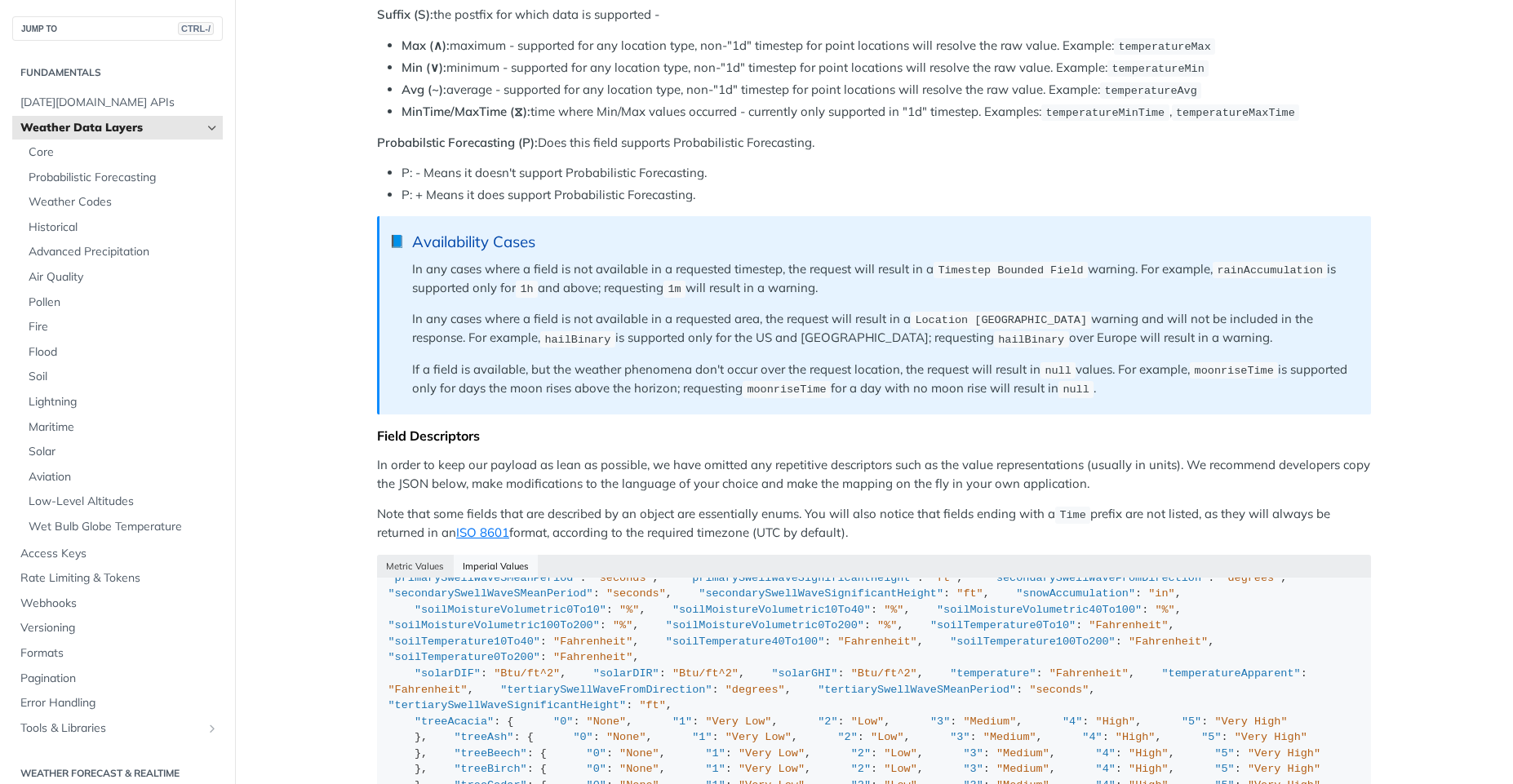
scroll to position [1057, 0]
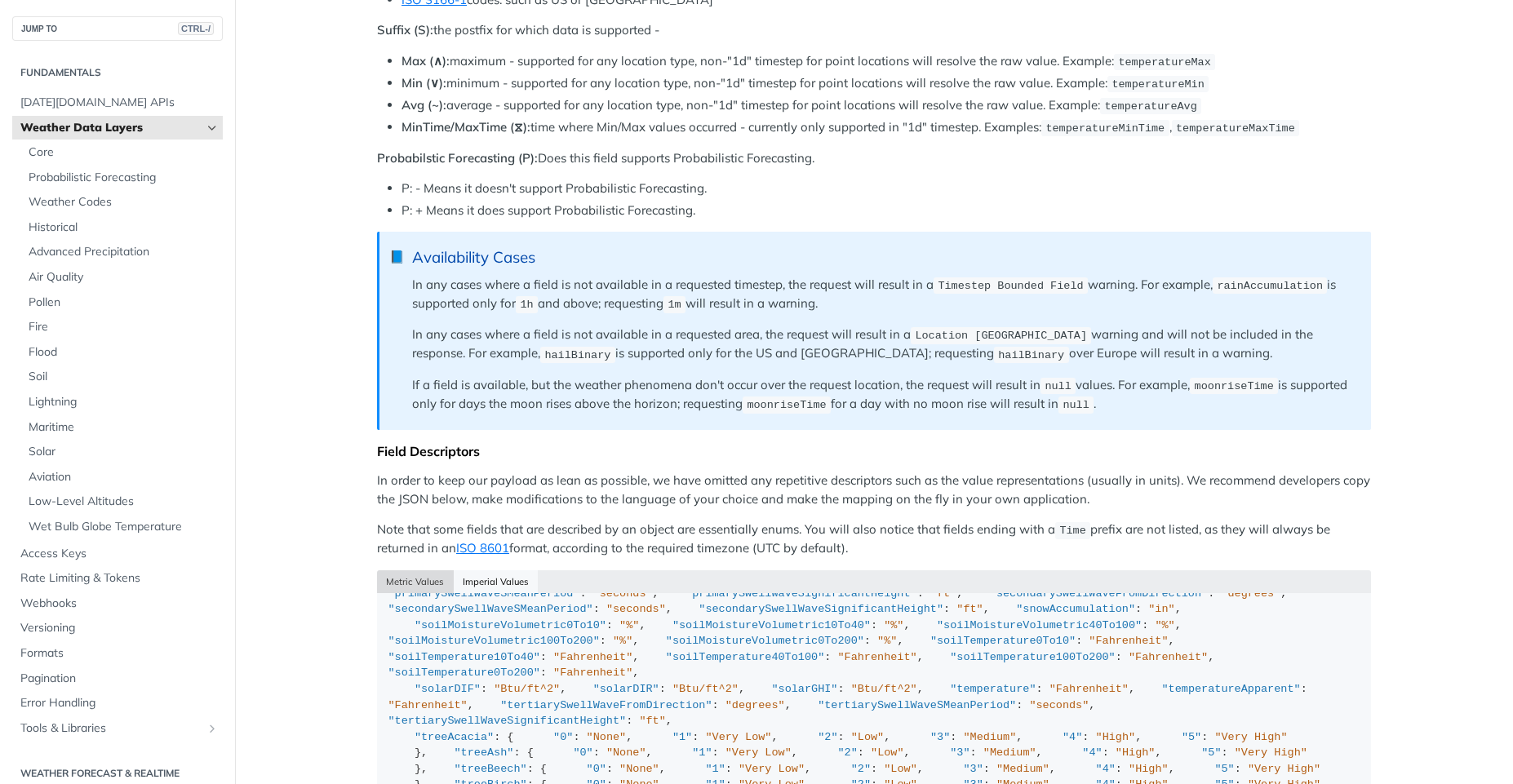
click at [414, 582] on button "Metric Values" at bounding box center [414, 581] width 77 height 23
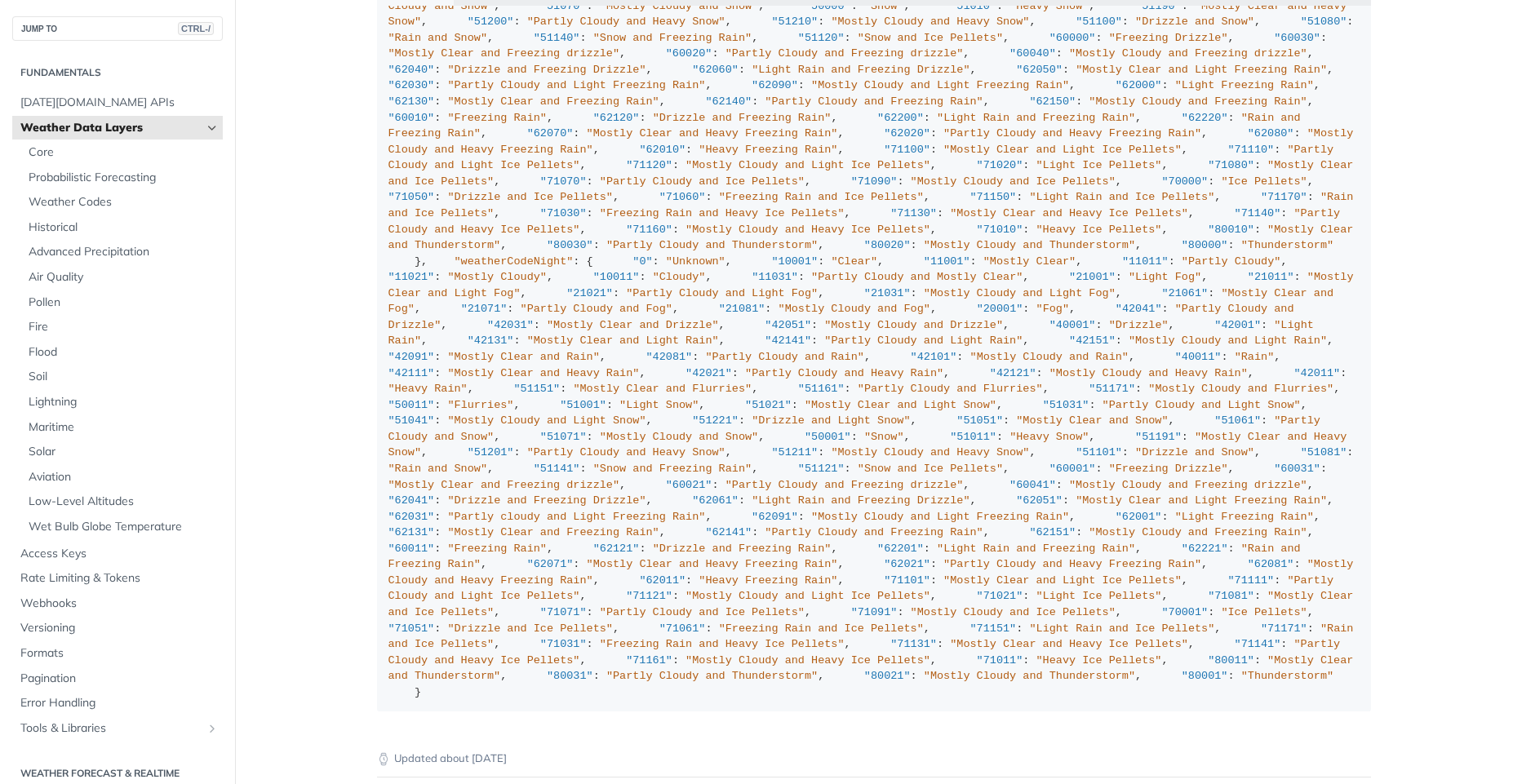
scroll to position [910, 0]
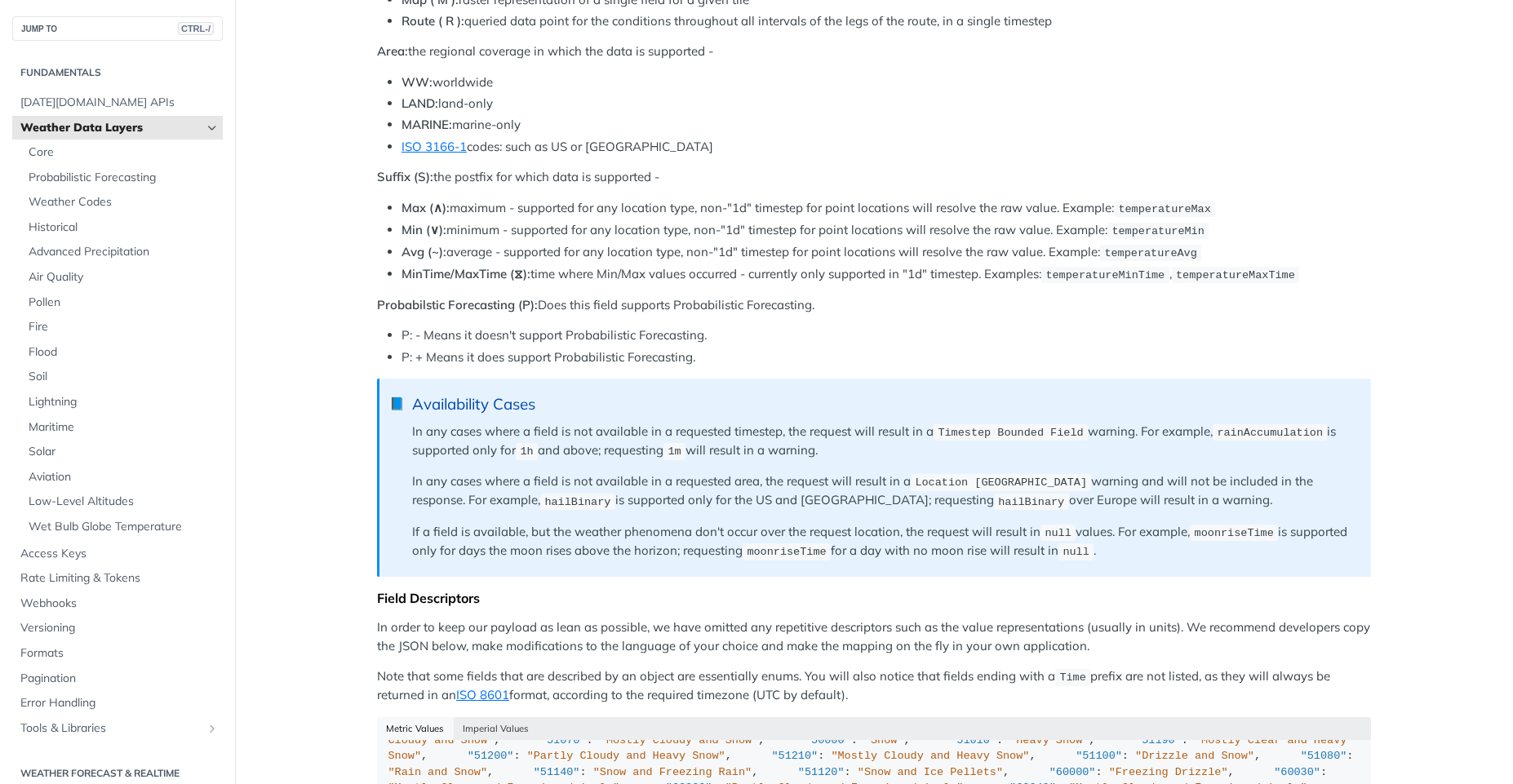
click at [423, 729] on div "Metric Values Imperial Values" at bounding box center [873, 728] width 994 height 23
copy button "Metric Values"
click at [499, 726] on button "Imperial Values" at bounding box center [496, 728] width 85 height 23
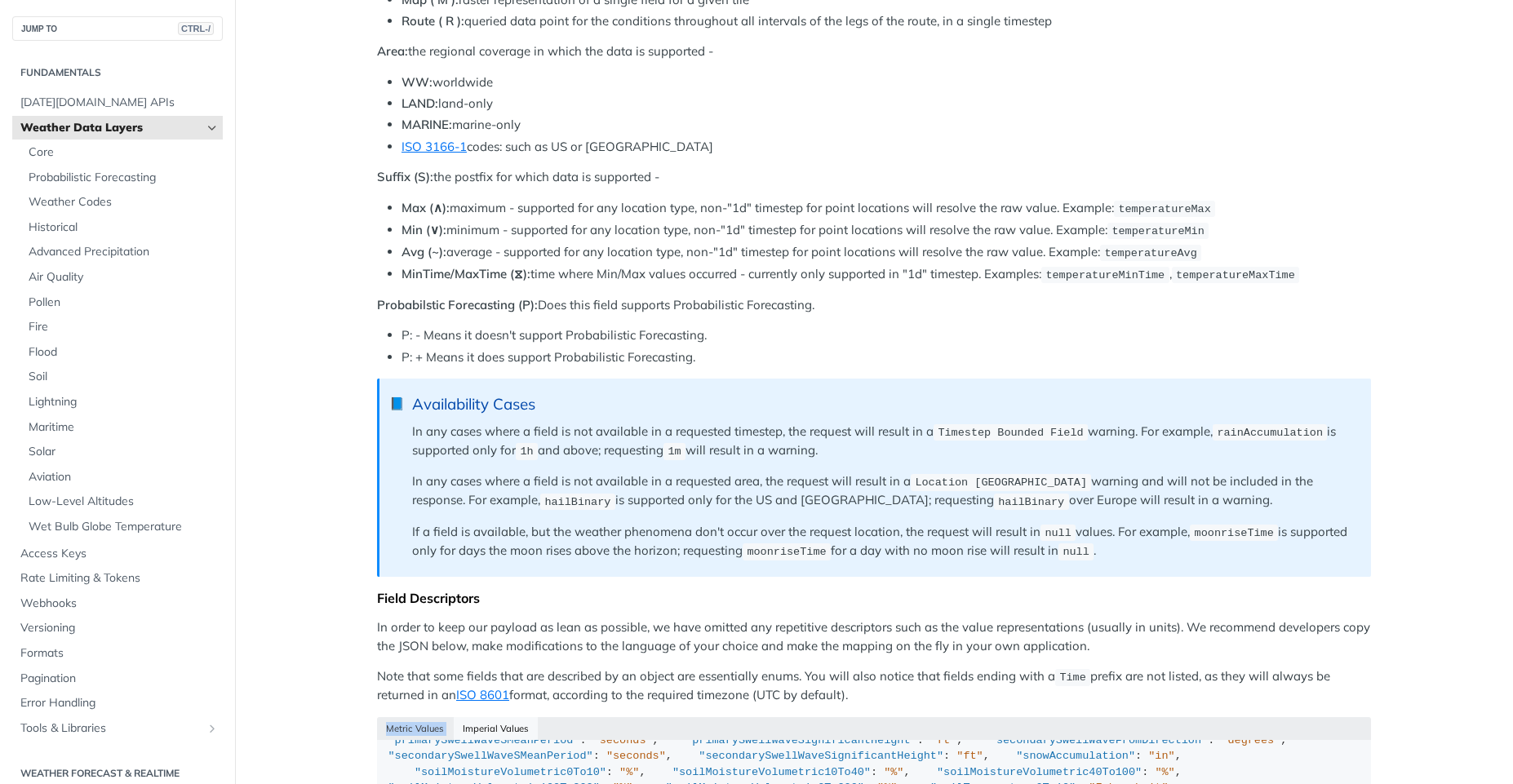
click at [499, 726] on div "Metric Values Imperial Values" at bounding box center [873, 728] width 994 height 23
click at [499, 725] on div "Metric Values Imperial Values" at bounding box center [873, 728] width 994 height 23
copy div "Imperial Values { "cloudBase" : "km" , "cloudCeiling" : "km" , "cloudCover" : "…"
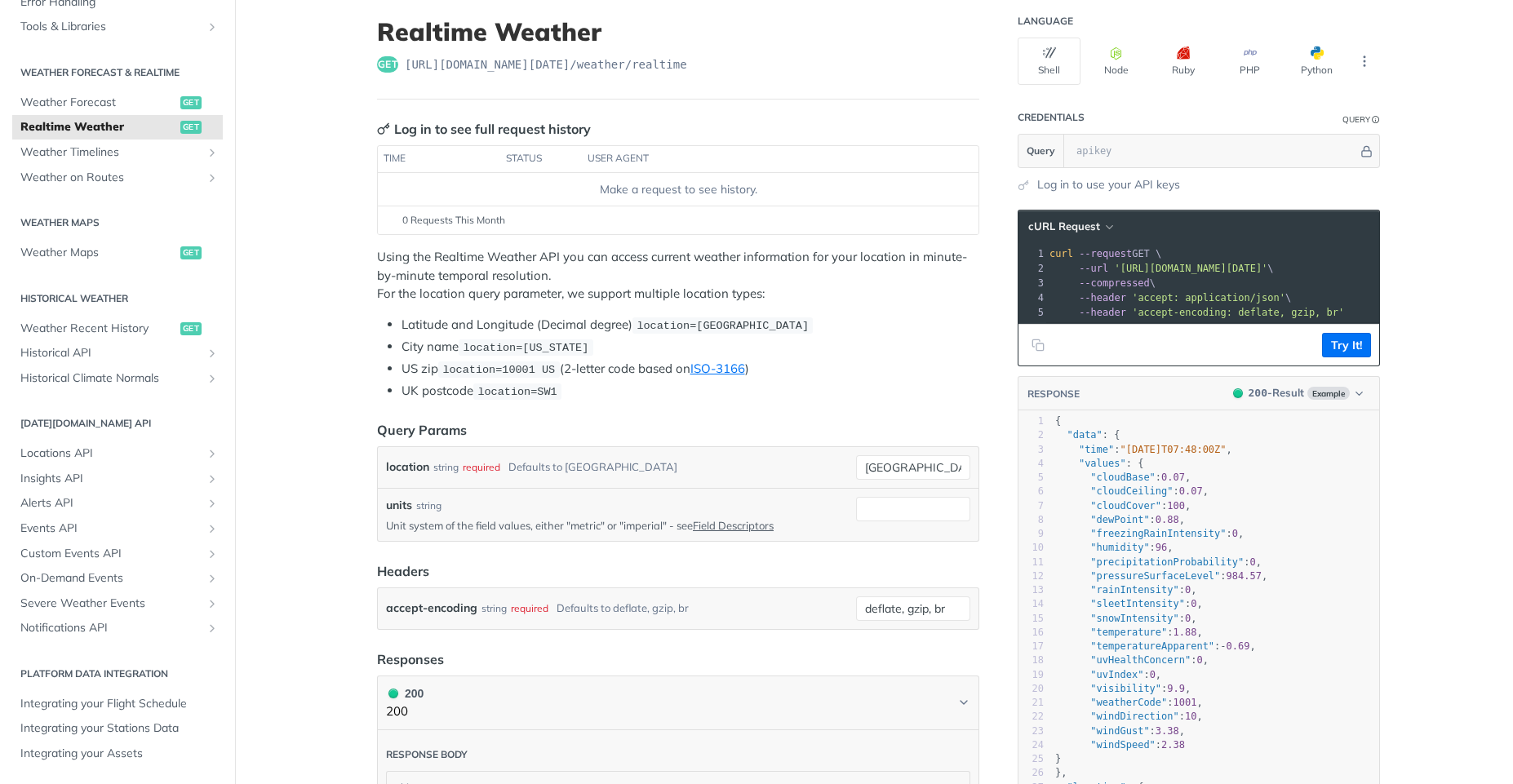
scroll to position [147, 0]
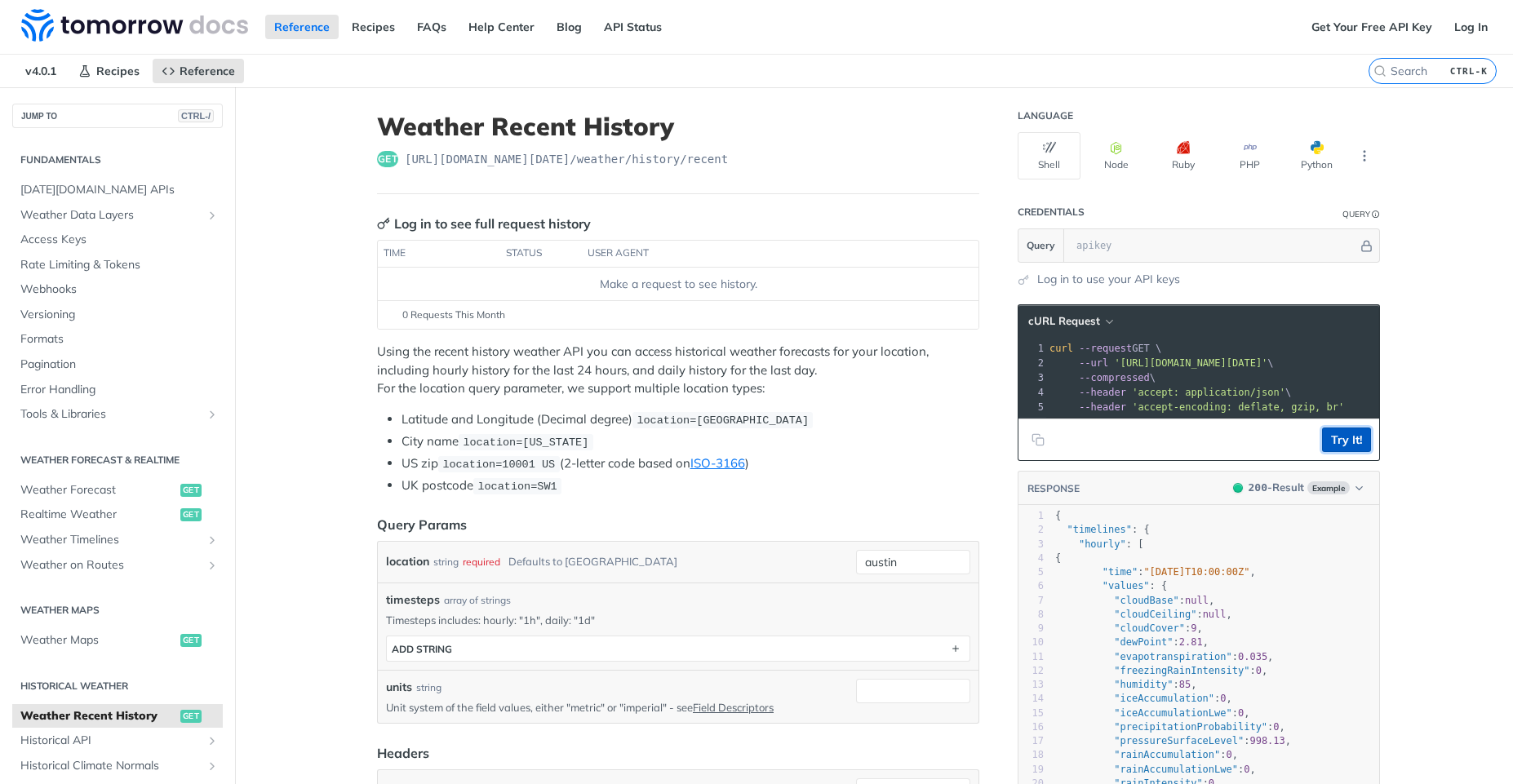
click at [1345, 450] on button "Try It!" at bounding box center [1345, 439] width 49 height 24
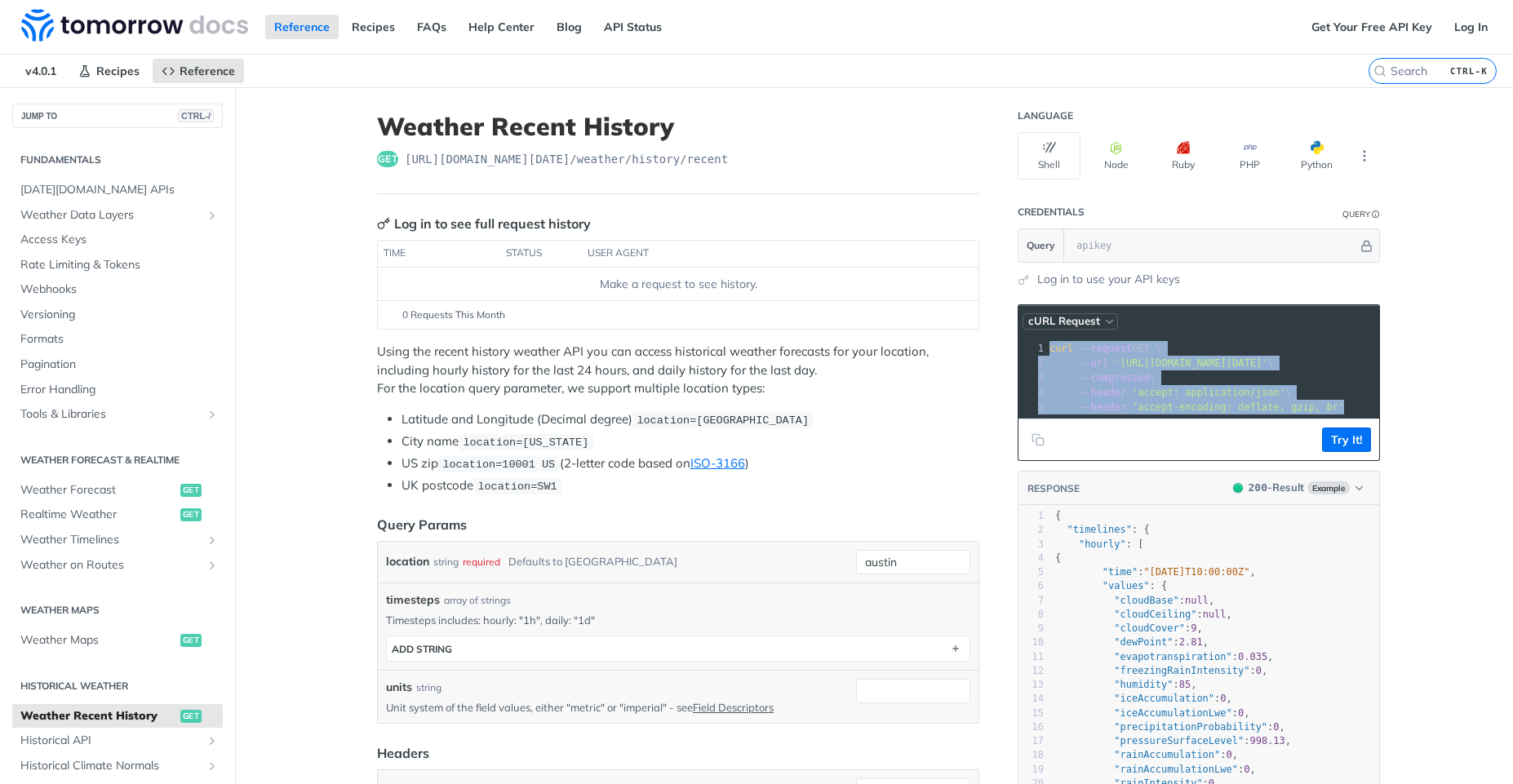
drag, startPoint x: 1265, startPoint y: 387, endPoint x: 1073, endPoint y: 326, distance: 201.5
click at [1073, 326] on div "cURL Request 1 curl --request GET \ 2 --url '[URL][DOMAIN_NAME][DATE]' \ 3 --co…" at bounding box center [1198, 383] width 362 height 156
copy div "curl --request GET \ 2 --url '[URL][DOMAIN_NAME][DATE]' \ 3 --compressed \ 4 --…"
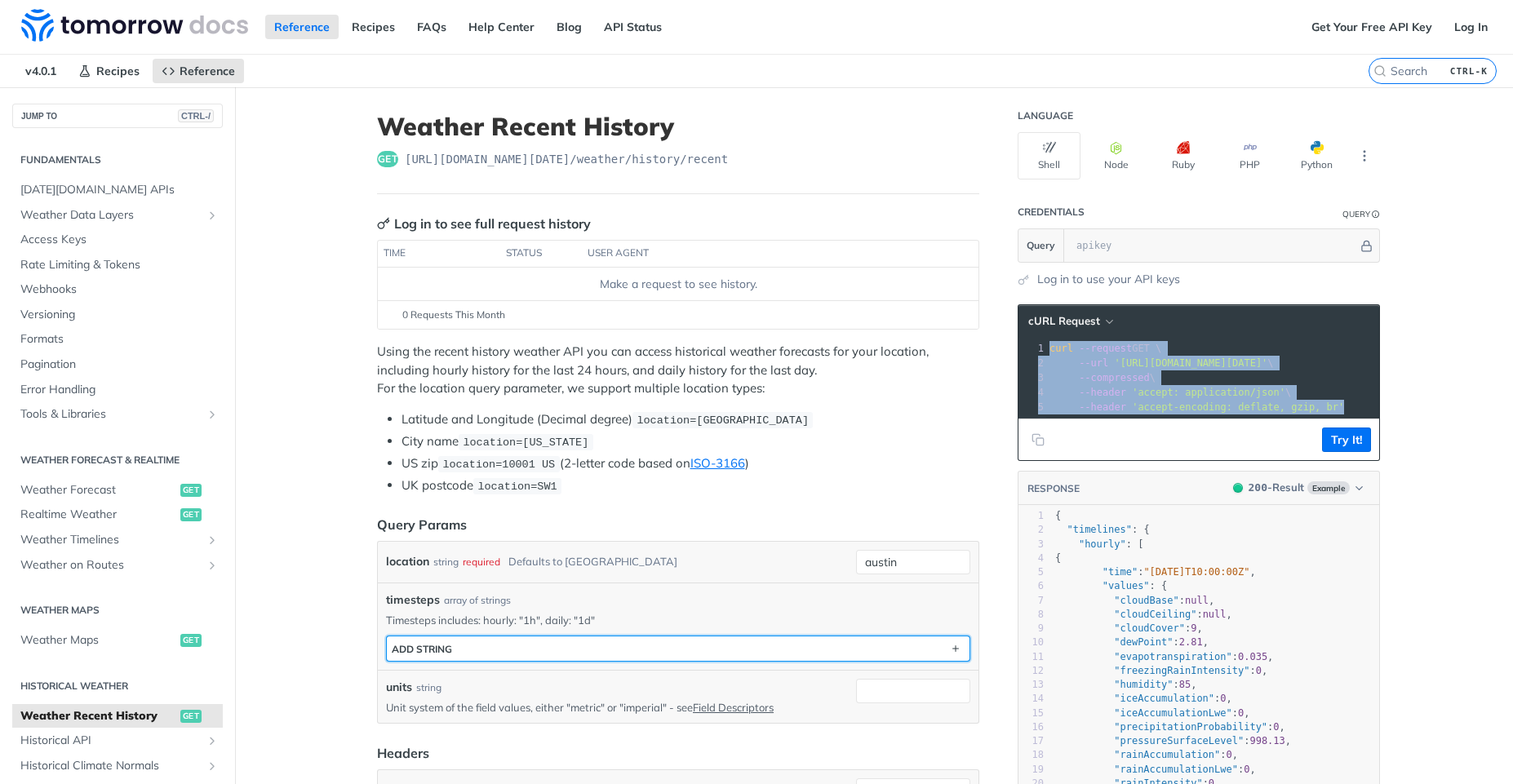
click at [566, 640] on button "ADD string" at bounding box center [678, 648] width 583 height 24
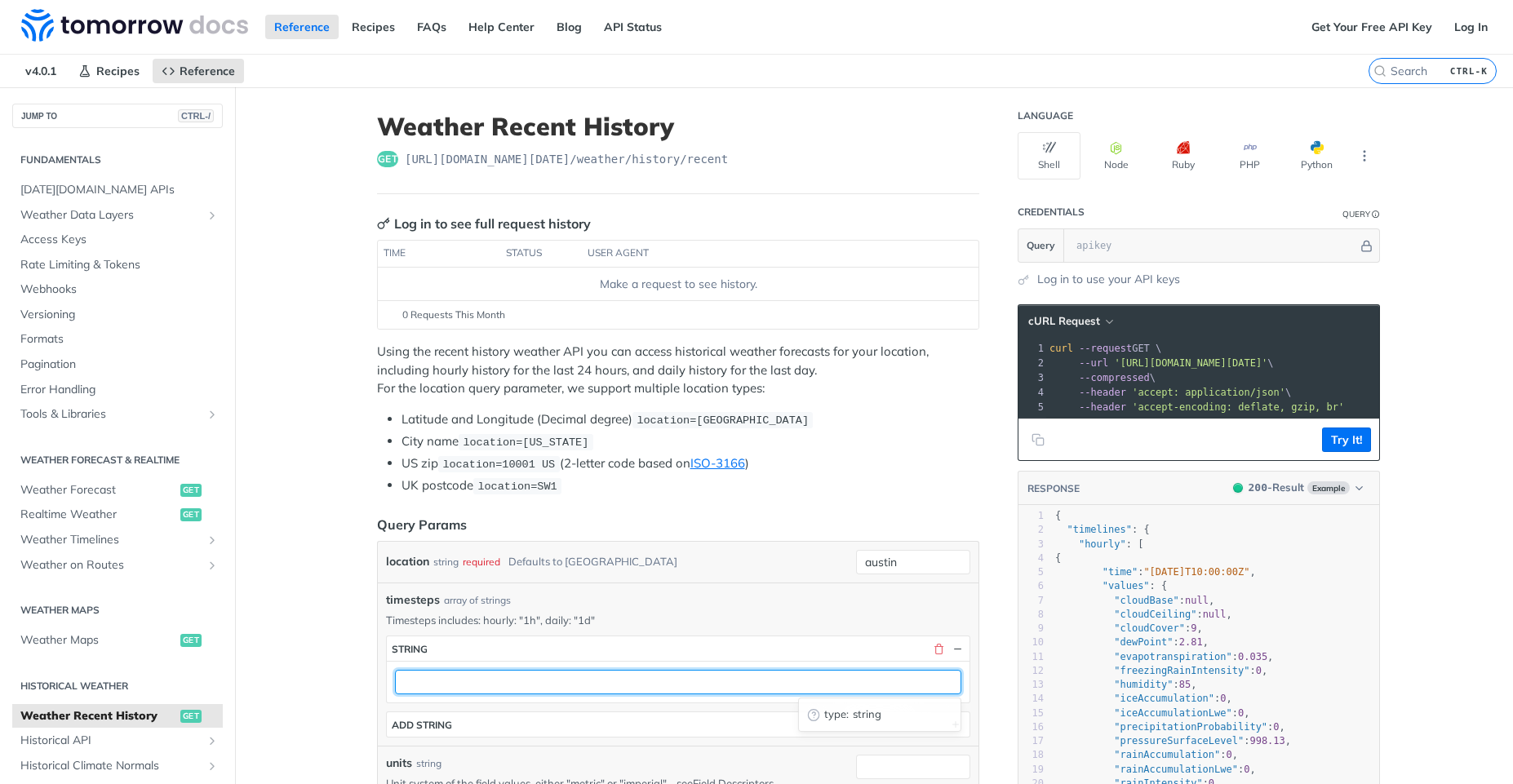
click at [542, 671] on input "text" at bounding box center [677, 682] width 567 height 24
type input "1h"
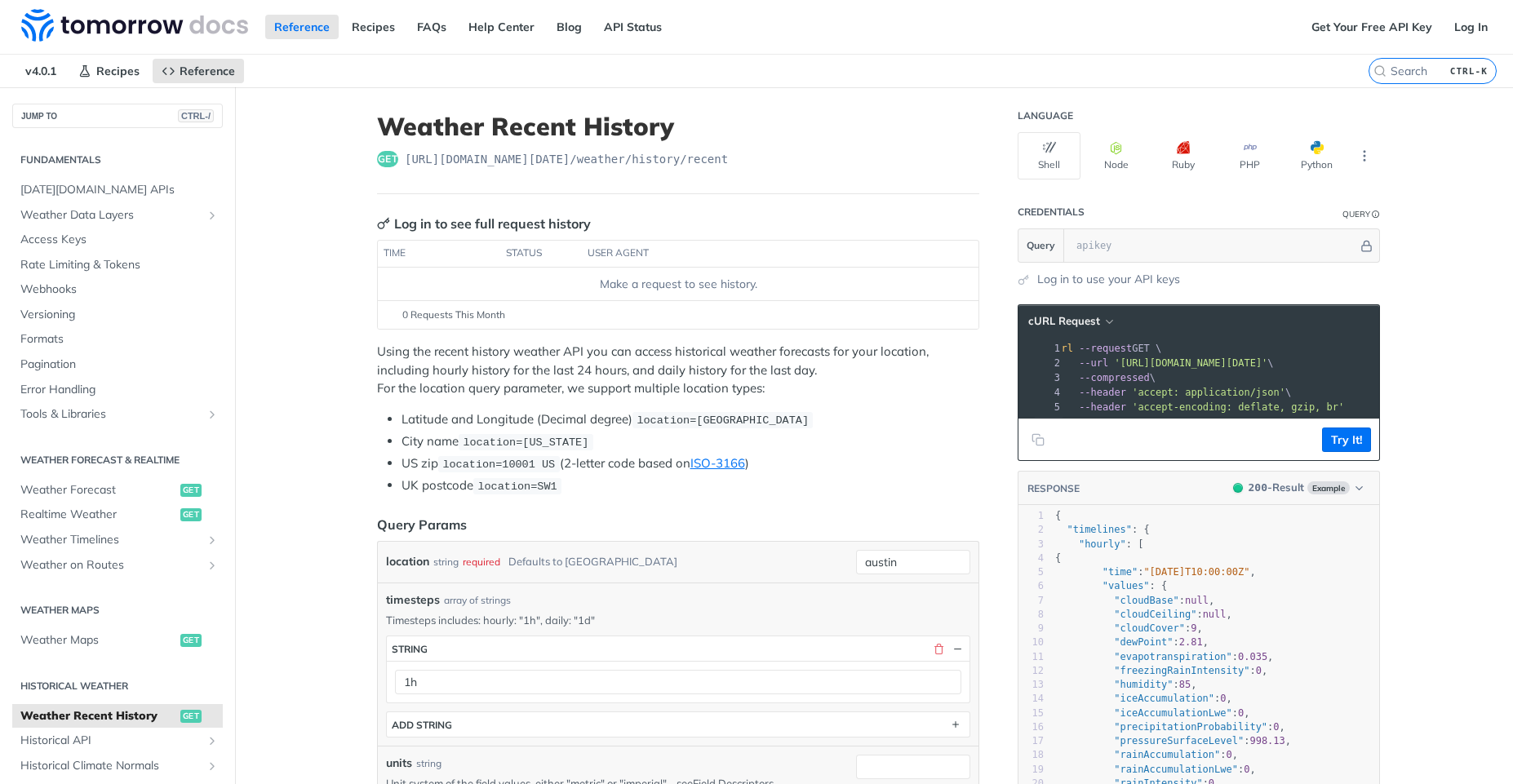
scroll to position [0, 220]
drag, startPoint x: 1352, startPoint y: 363, endPoint x: 1277, endPoint y: 361, distance: 75.0
click at [1058, 361] on span "'[URL][DOMAIN_NAME][DATE]'" at bounding box center [982, 363] width 153 height 11
copy span "&timesteps=1h"
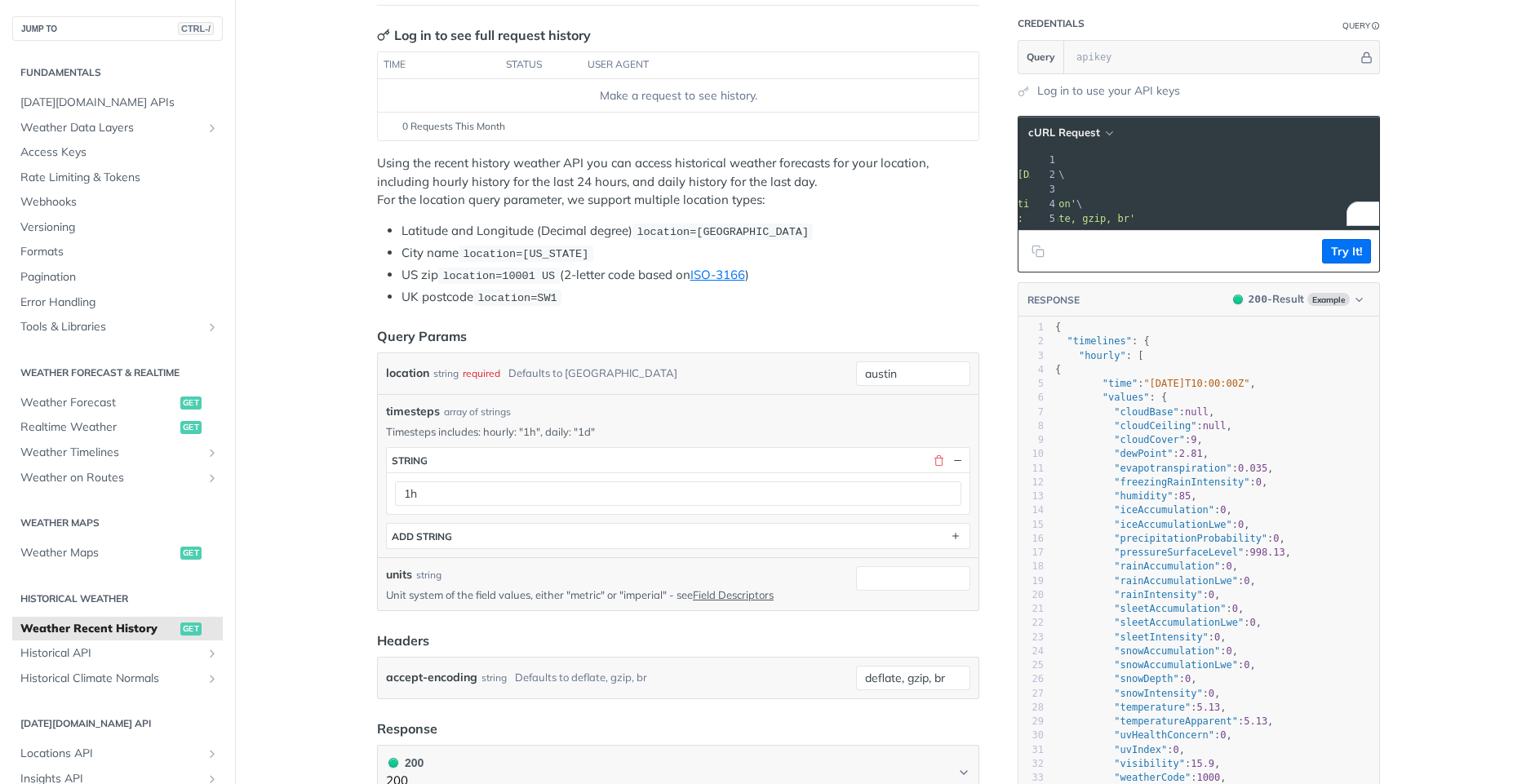
scroll to position [440, 0]
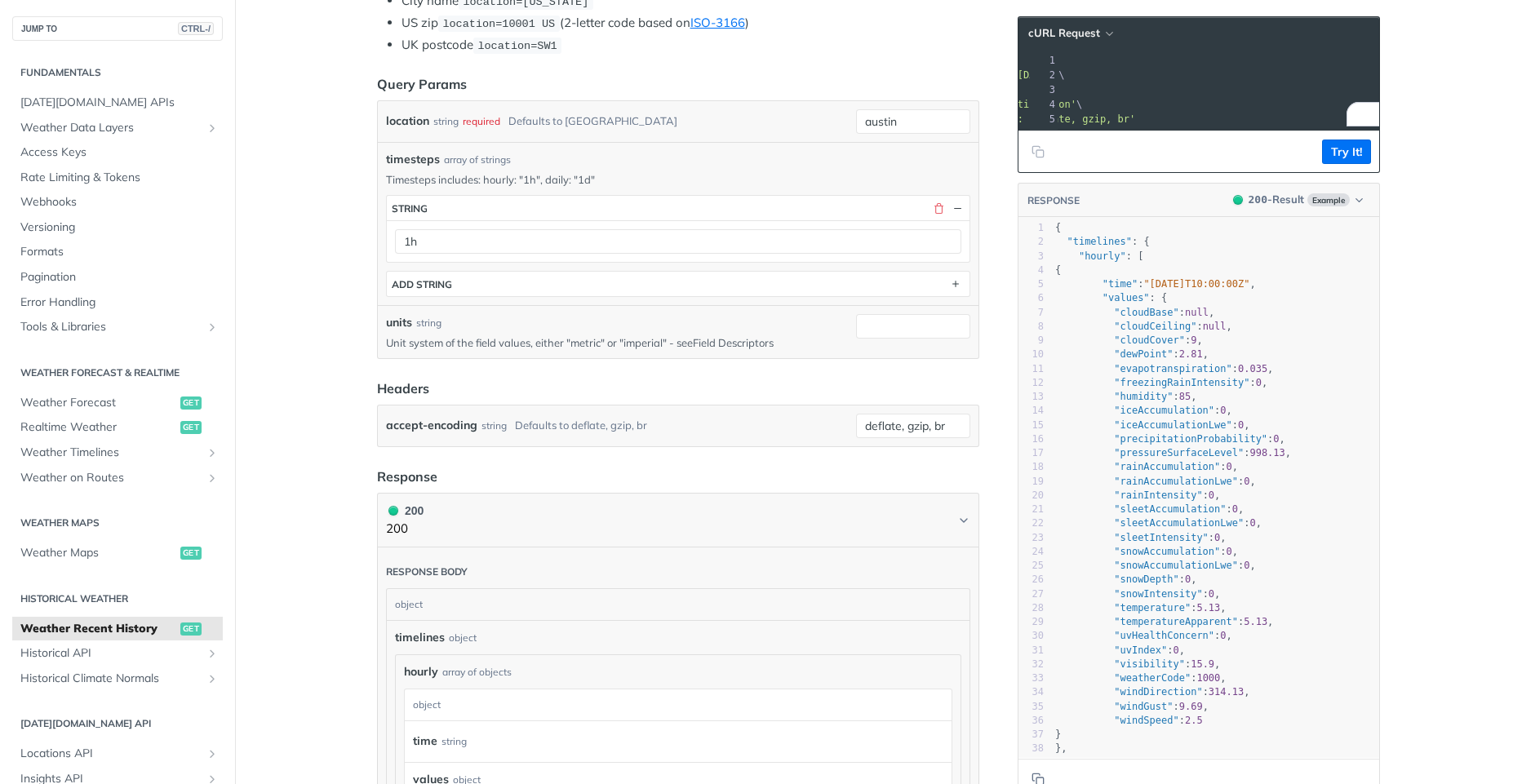
click at [728, 347] on link "Field Descriptors" at bounding box center [733, 342] width 81 height 13
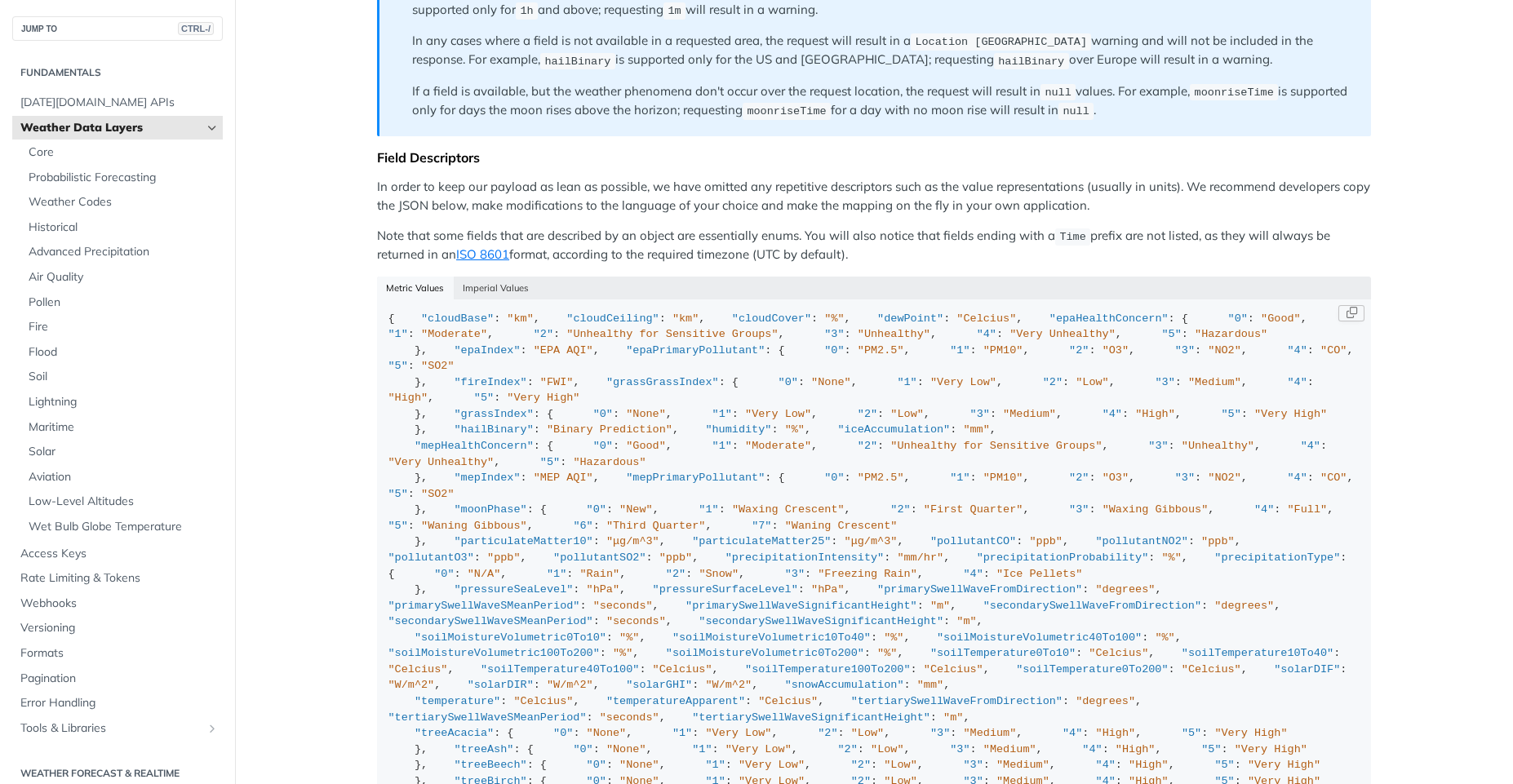
scroll to position [910, 0]
